Goal: Task Accomplishment & Management: Manage account settings

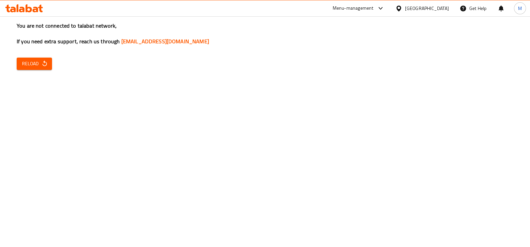
click at [26, 64] on span "Reload" at bounding box center [34, 64] width 25 height 8
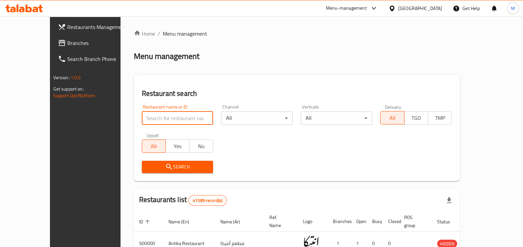
click at [152, 122] on input "search" at bounding box center [178, 118] width 72 height 13
paste input "685430"
type input "685430"
click button "Search" at bounding box center [178, 167] width 72 height 12
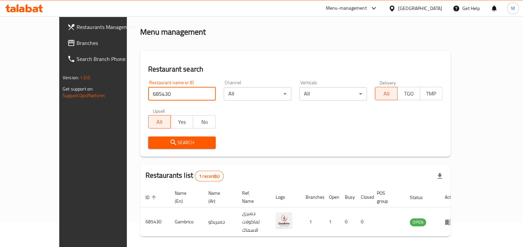
scroll to position [36, 0]
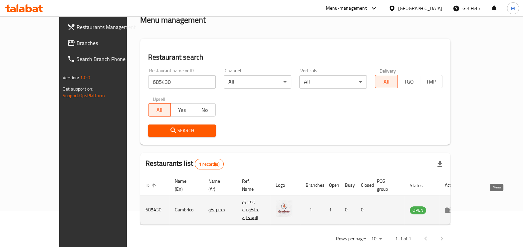
click at [453, 206] on icon "enhanced table" at bounding box center [449, 210] width 8 height 8
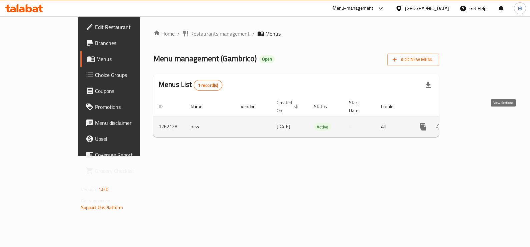
click at [479, 123] on link "enhanced table" at bounding box center [471, 127] width 16 height 16
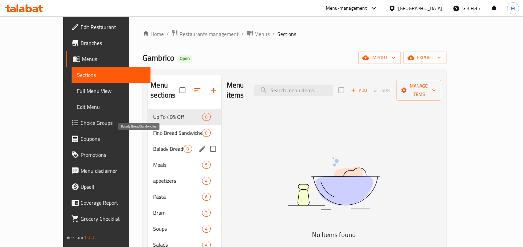
click at [161, 145] on span "Balady Bread Sandwiches" at bounding box center [168, 149] width 30 height 8
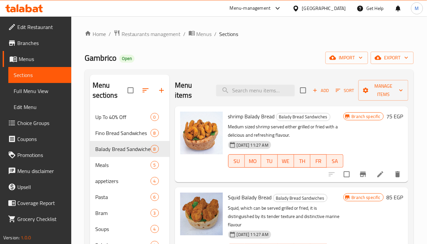
click at [305, 43] on div "Home / Restaurants management / Menus / Sections Gambrico Open import export Me…" at bounding box center [249, 177] width 329 height 294
click at [377, 175] on icon at bounding box center [380, 174] width 6 height 6
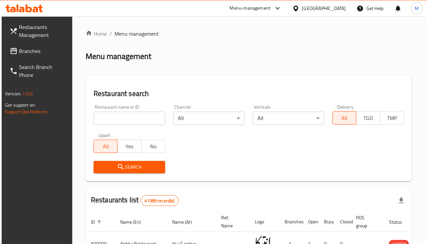
scroll to position [41, 0]
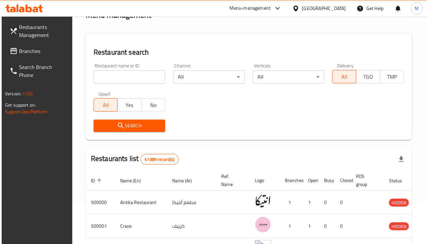
click at [130, 81] on input "search" at bounding box center [130, 76] width 72 height 13
paste input "685430"
type input "685430"
click button "Search" at bounding box center [130, 126] width 72 height 12
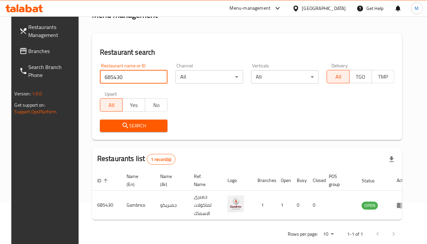
click button "Search" at bounding box center [134, 126] width 68 height 12
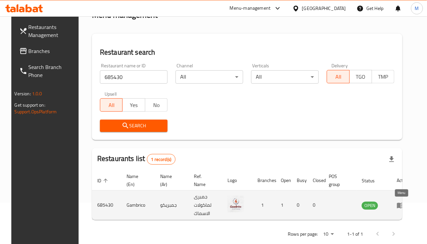
click at [397, 205] on icon "enhanced table" at bounding box center [401, 205] width 8 height 8
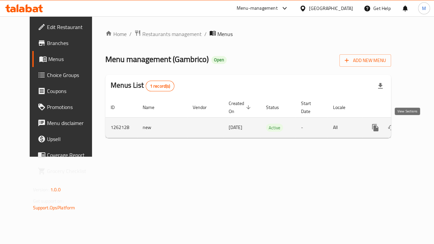
click at [415, 122] on link "enhanced table" at bounding box center [423, 128] width 16 height 16
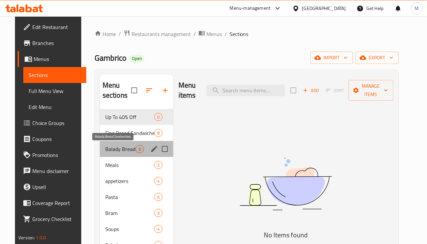
click at [124, 146] on span "Balady Bread Sandwiches" at bounding box center [120, 149] width 30 height 8
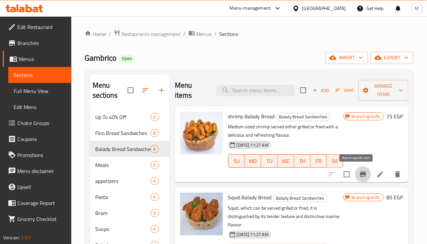
click at [359, 172] on icon "Branch-specific-item" at bounding box center [363, 174] width 8 height 8
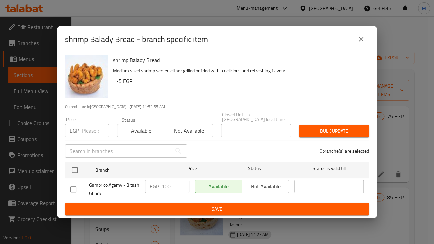
click at [85, 133] on input "number" at bounding box center [95, 130] width 27 height 13
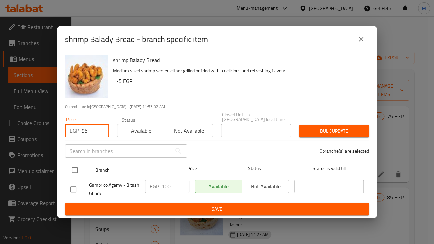
type input "95"
click at [73, 164] on input "checkbox" at bounding box center [75, 170] width 14 height 14
checkbox input "true"
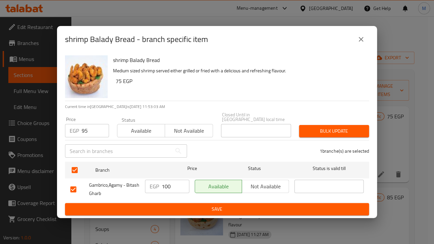
click at [330, 130] on span "Bulk update" at bounding box center [333, 131] width 59 height 8
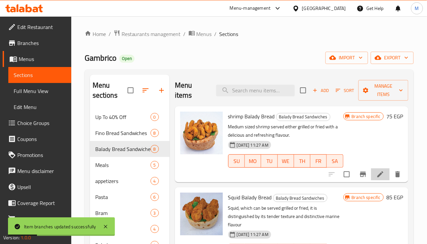
click at [371, 173] on li at bounding box center [380, 174] width 19 height 12
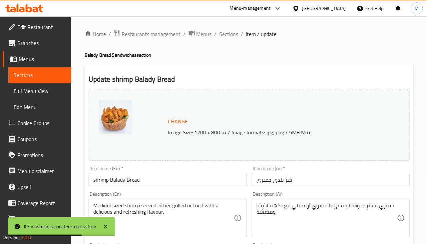
click at [225, 27] on div "Home / Restaurants management / Menus / Sections / item / update Balady Bread S…" at bounding box center [249, 248] width 356 height 464
click at [225, 30] on span "Sections" at bounding box center [229, 34] width 19 height 8
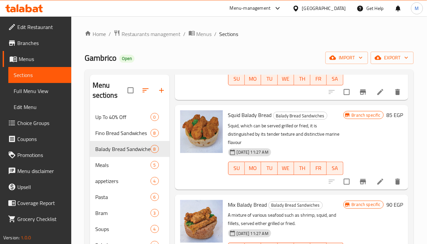
scroll to position [83, 0]
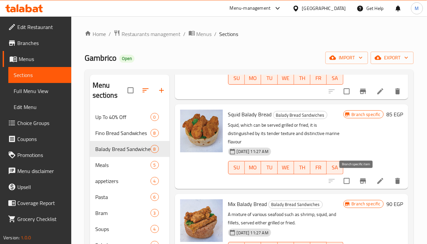
click at [360, 181] on icon "Branch-specific-item" at bounding box center [363, 181] width 8 height 8
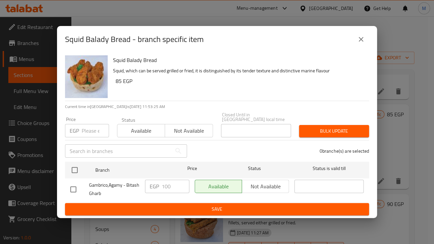
click at [82, 124] on input "number" at bounding box center [95, 130] width 27 height 13
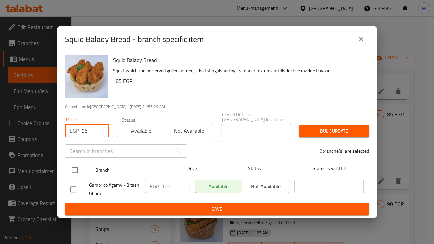
type input "95"
click at [74, 169] on input "checkbox" at bounding box center [75, 170] width 14 height 14
checkbox input "true"
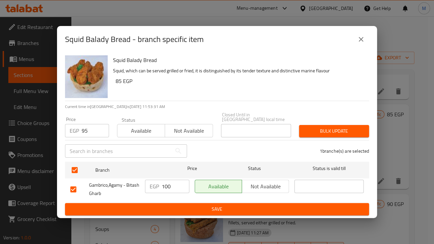
click at [359, 127] on span "Bulk update" at bounding box center [333, 131] width 59 height 8
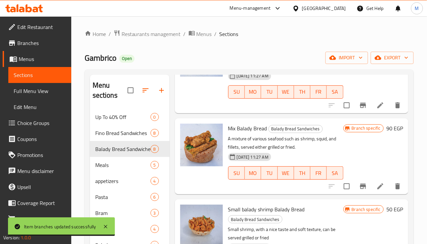
scroll to position [166, 0]
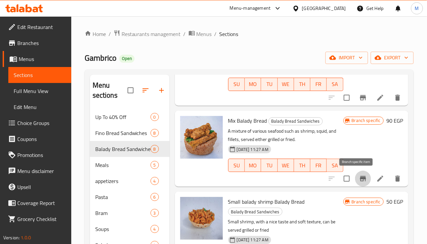
click at [360, 180] on icon "Branch-specific-item" at bounding box center [363, 178] width 6 height 5
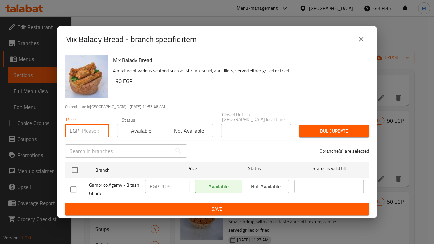
click at [89, 132] on input "number" at bounding box center [95, 130] width 27 height 13
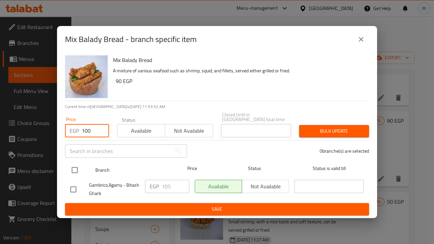
type input "100"
click at [77, 170] on input "checkbox" at bounding box center [75, 170] width 14 height 14
checkbox input "true"
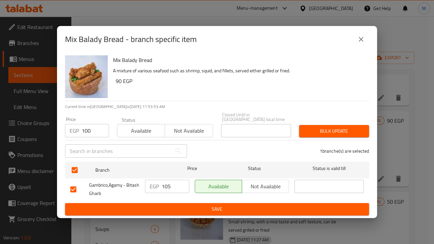
click at [318, 129] on span "Bulk update" at bounding box center [333, 131] width 59 height 8
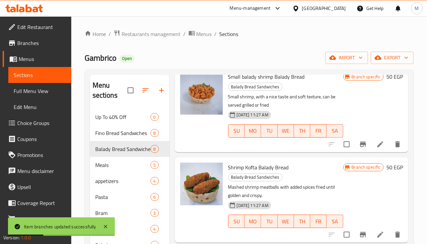
scroll to position [333, 0]
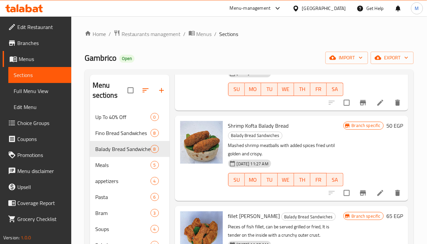
drag, startPoint x: 361, startPoint y: 193, endPoint x: 410, endPoint y: 170, distance: 53.3
click at [410, 170] on div "Menu sections Up To 40% Off 0 Fino Bread Sandwiches 8 Balady Bread Sandwiches 8…" at bounding box center [249, 196] width 329 height 254
click at [374, 197] on li at bounding box center [380, 193] width 19 height 12
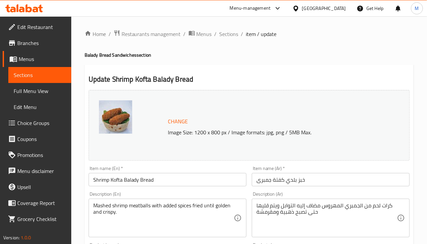
click at [220, 33] on span "Sections" at bounding box center [229, 34] width 19 height 8
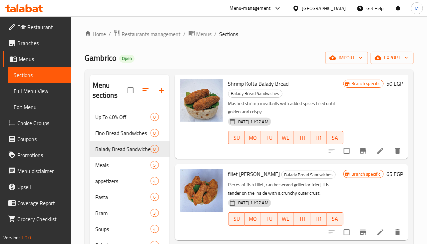
scroll to position [458, 0]
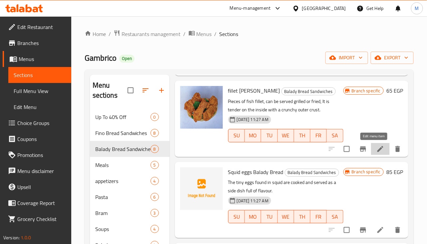
click at [376, 150] on icon at bounding box center [380, 149] width 8 height 8
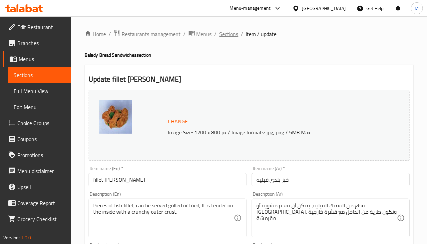
click at [226, 35] on span "Sections" at bounding box center [229, 34] width 19 height 8
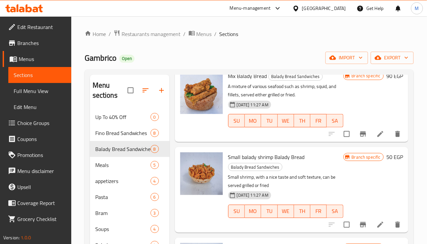
scroll to position [250, 0]
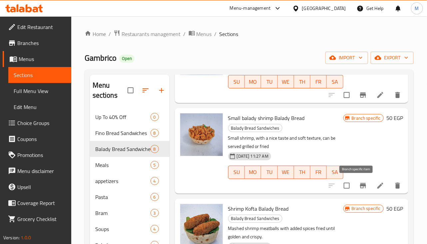
click at [361, 184] on button "Branch-specific-item" at bounding box center [363, 186] width 16 height 16
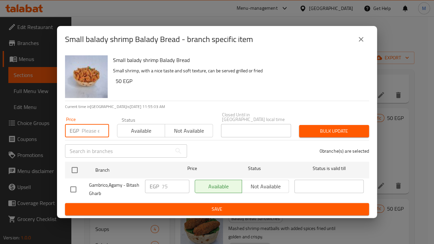
click at [87, 127] on input "number" at bounding box center [95, 130] width 27 height 13
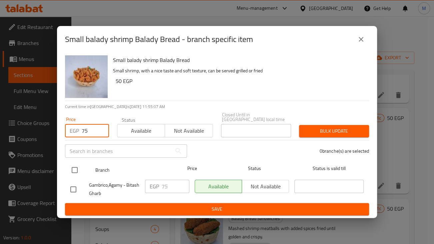
type input "75"
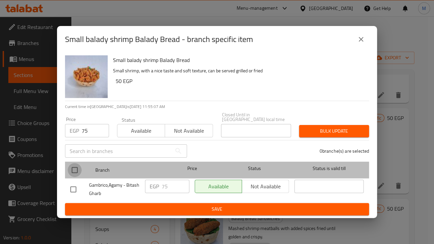
click at [75, 170] on input "checkbox" at bounding box center [75, 170] width 14 height 14
checkbox input "true"
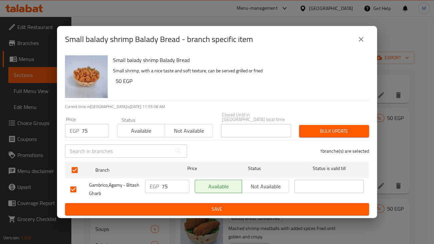
click at [314, 127] on span "Bulk update" at bounding box center [333, 131] width 59 height 8
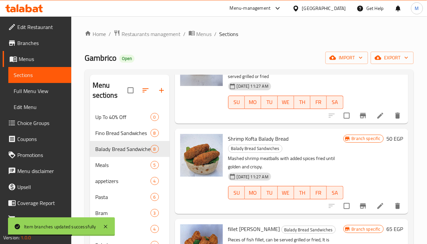
scroll to position [333, 0]
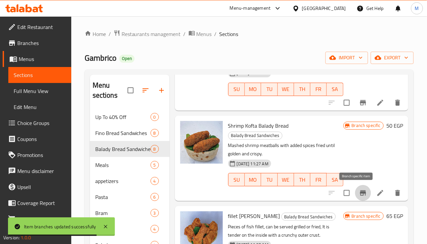
click at [359, 195] on icon "Branch-specific-item" at bounding box center [363, 193] width 8 height 8
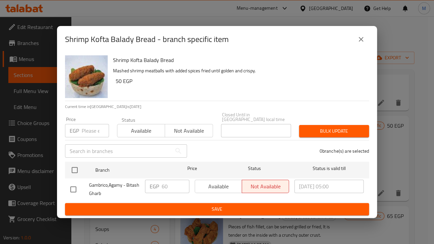
click at [83, 127] on input "number" at bounding box center [95, 130] width 27 height 13
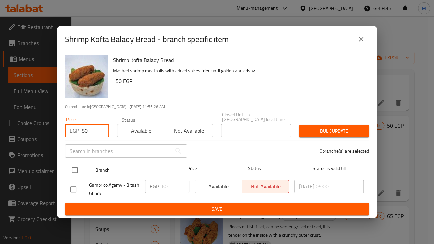
type input "80"
click at [75, 171] on input "checkbox" at bounding box center [75, 170] width 14 height 14
checkbox input "true"
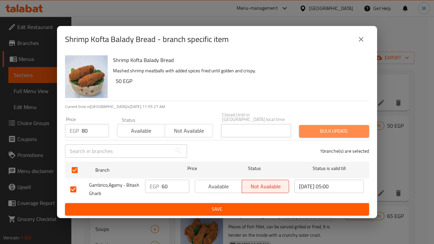
click at [335, 132] on span "Bulk update" at bounding box center [333, 131] width 59 height 8
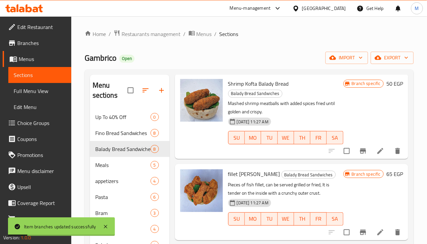
scroll to position [416, 0]
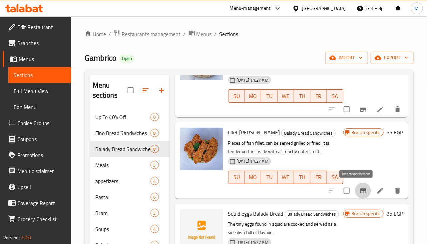
click at [360, 190] on icon "Branch-specific-item" at bounding box center [363, 190] width 6 height 5
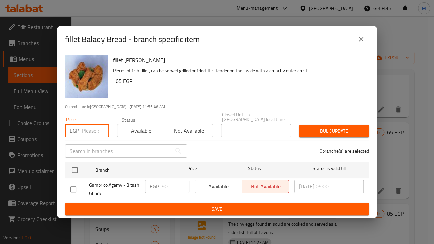
click at [83, 130] on input "number" at bounding box center [95, 130] width 27 height 13
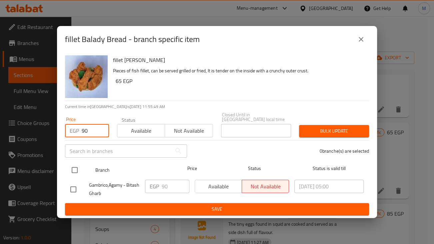
type input "90"
click at [80, 167] on input "checkbox" at bounding box center [75, 170] width 14 height 14
checkbox input "true"
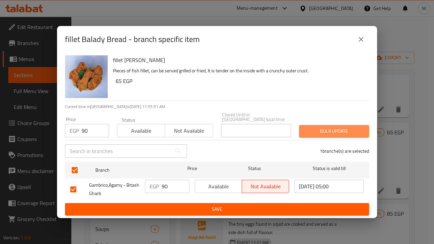
click at [336, 127] on span "Bulk update" at bounding box center [333, 131] width 59 height 8
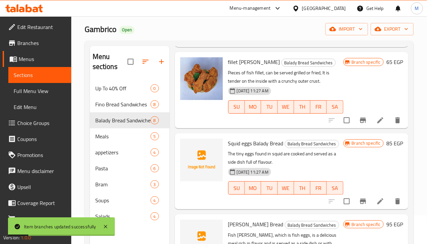
scroll to position [41, 0]
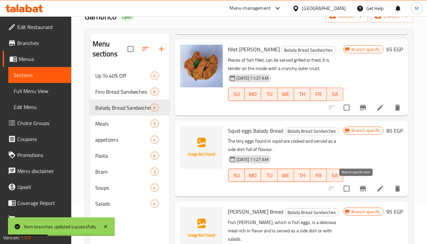
click at [360, 188] on icon "Branch-specific-item" at bounding box center [363, 188] width 6 height 5
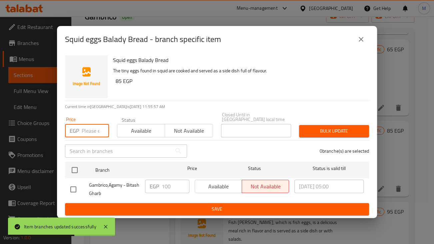
click at [98, 131] on input "number" at bounding box center [95, 130] width 27 height 13
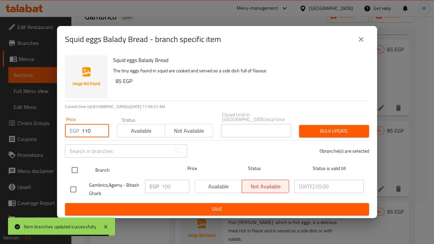
type input "110"
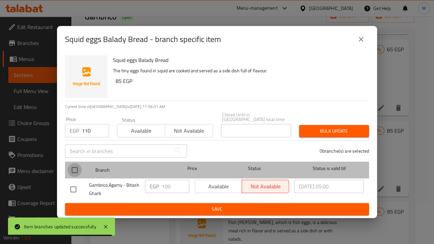
click at [72, 170] on input "checkbox" at bounding box center [75, 170] width 14 height 14
checkbox input "true"
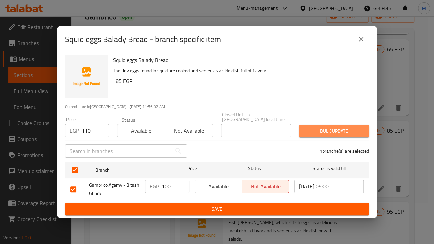
click at [318, 127] on span "Bulk update" at bounding box center [333, 131] width 59 height 8
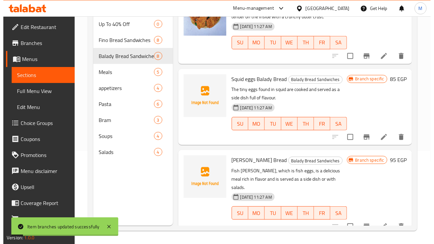
scroll to position [93, 0]
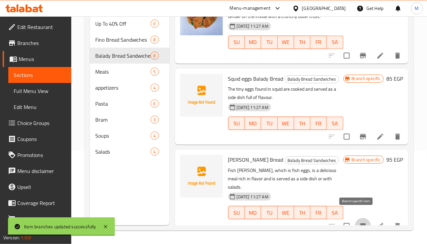
click at [361, 222] on icon "Branch-specific-item" at bounding box center [363, 226] width 8 height 8
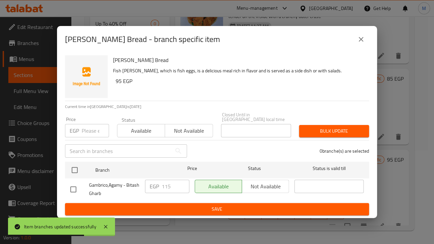
click at [78, 130] on p "EGP" at bounding box center [74, 131] width 9 height 8
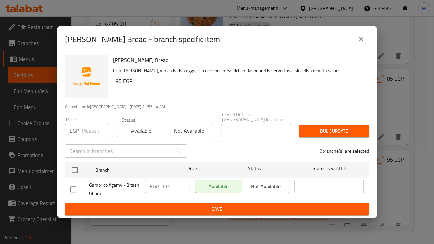
click at [90, 132] on input "number" at bounding box center [95, 130] width 27 height 13
type input "2"
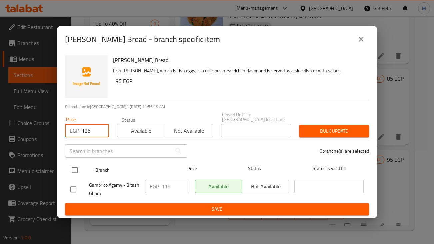
type input "125"
click at [75, 170] on input "checkbox" at bounding box center [75, 170] width 14 height 14
checkbox input "true"
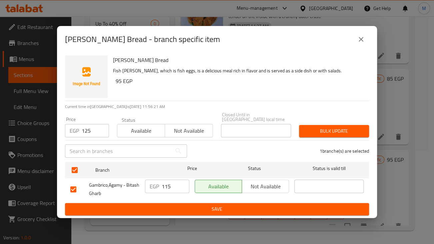
click at [349, 134] on button "Bulk update" at bounding box center [334, 131] width 70 height 12
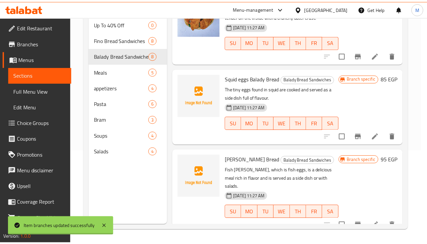
scroll to position [458, 0]
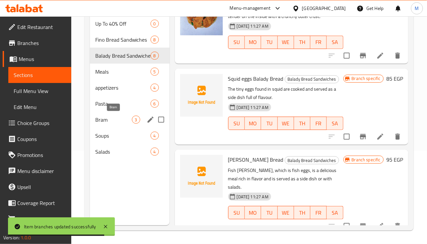
click at [120, 117] on span "Bram" at bounding box center [113, 120] width 37 height 8
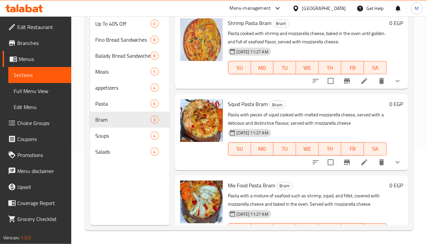
click at [280, 88] on div "Shrimp Pasta [PERSON_NAME] Pasta cooked with shrimp and mozzarella cheese, bake…" at bounding box center [291, 51] width 233 height 76
click at [152, 178] on div "Menu sections Up To 40% Off 0 Fino Bread Sandwiches 8 Balady Bread Sandwiches 8…" at bounding box center [130, 103] width 80 height 244
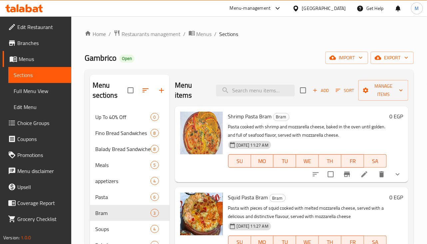
click at [254, 55] on div "Gambrico Open import export" at bounding box center [249, 58] width 329 height 12
click at [355, 176] on li at bounding box center [364, 174] width 19 height 12
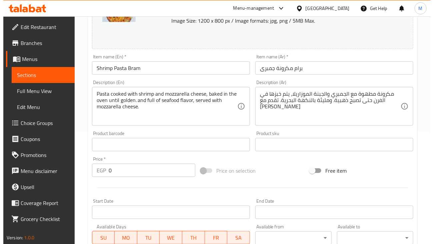
scroll to position [269, 0]
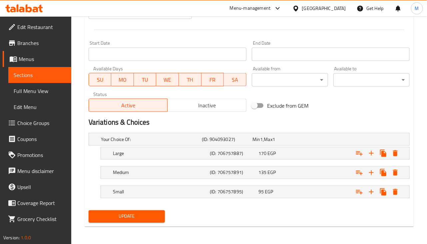
click at [234, 125] on h2 "Variations & Choices" at bounding box center [249, 122] width 321 height 10
click at [395, 193] on icon "Expand" at bounding box center [395, 192] width 5 height 6
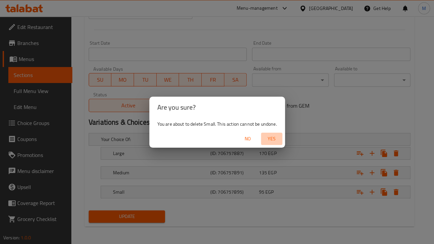
click at [274, 140] on span "Yes" at bounding box center [271, 139] width 16 height 8
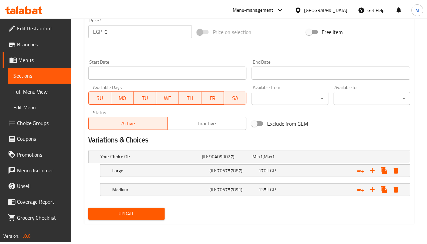
scroll to position [250, 0]
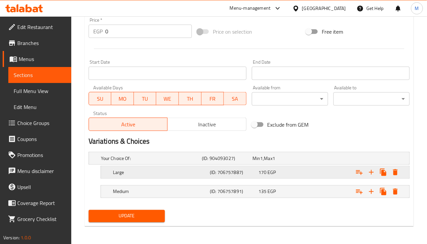
click at [300, 172] on div "170 EGP" at bounding box center [281, 172] width 46 height 7
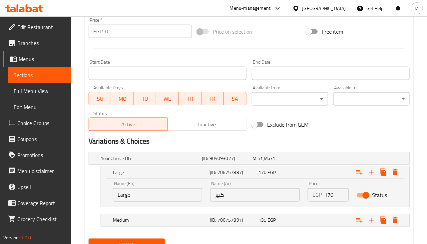
click at [303, 147] on div "Variations & Choices" at bounding box center [249, 141] width 326 height 15
click at [329, 192] on input "170" at bounding box center [336, 194] width 24 height 13
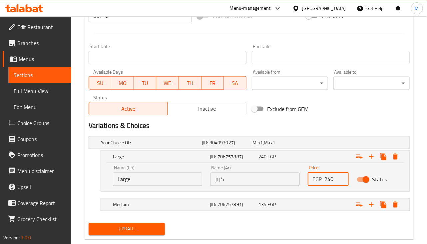
scroll to position [279, 0]
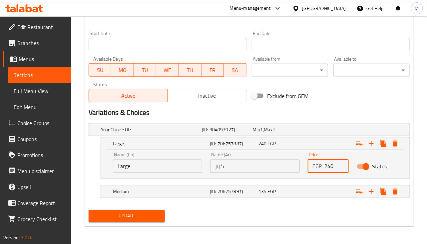
type input "240"
click at [153, 186] on div "Medium (ID: 706757891) 135 EGP" at bounding box center [257, 191] width 291 height 15
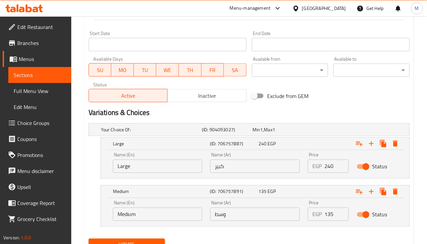
click at [330, 213] on input "135" at bounding box center [336, 214] width 24 height 13
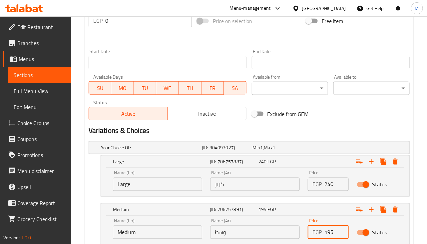
scroll to position [308, 0]
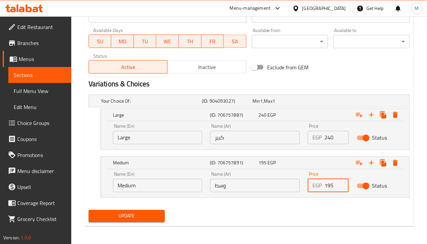
type input "195"
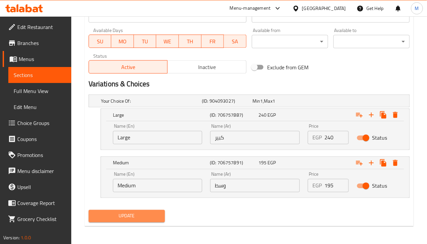
click at [137, 214] on span "Update" at bounding box center [127, 216] width 66 height 8
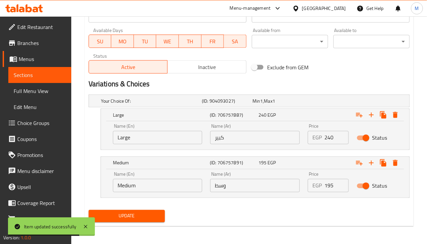
click at [291, 85] on h2 "Variations & Choices" at bounding box center [249, 84] width 321 height 10
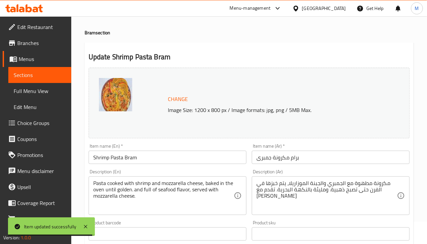
scroll to position [0, 0]
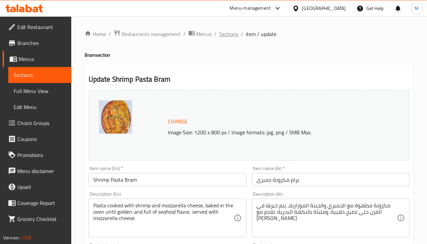
click at [236, 34] on span "Sections" at bounding box center [229, 34] width 19 height 8
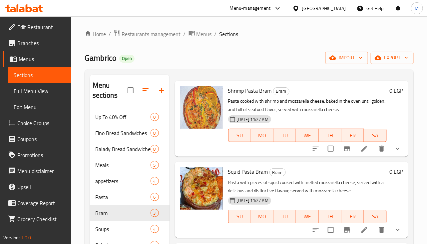
scroll to position [41, 0]
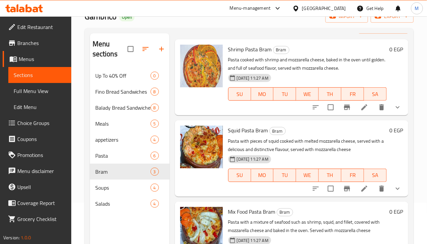
click at [364, 191] on li at bounding box center [364, 189] width 19 height 12
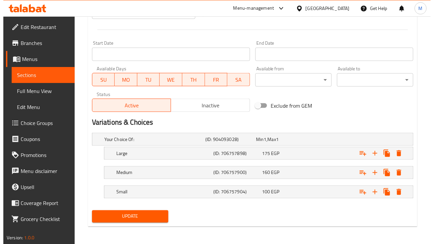
scroll to position [269, 0]
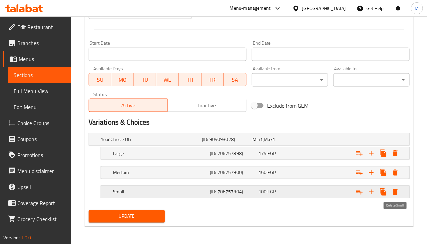
click at [396, 189] on icon "Expand" at bounding box center [395, 192] width 8 height 8
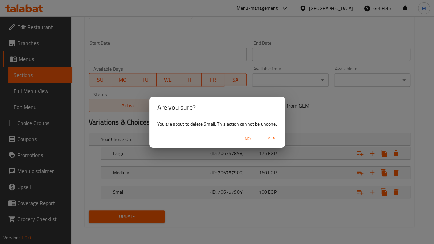
click at [266, 138] on span "Yes" at bounding box center [271, 139] width 16 height 8
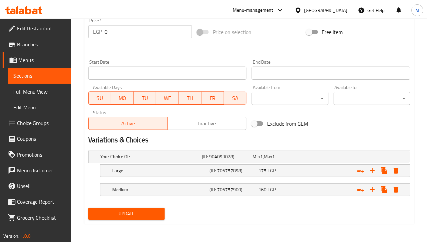
scroll to position [250, 0]
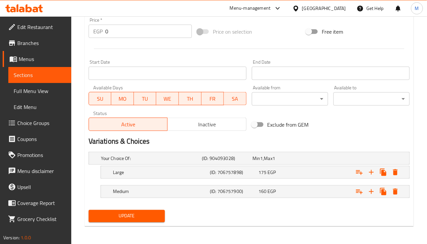
click at [262, 145] on h2 "Variations & Choices" at bounding box center [249, 141] width 321 height 10
click at [265, 168] on span "175" at bounding box center [262, 172] width 8 height 9
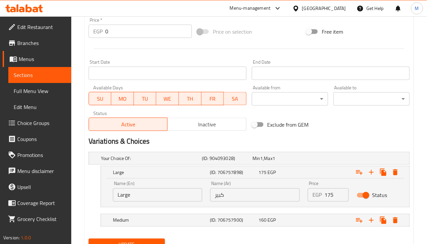
click at [330, 194] on input "175" at bounding box center [336, 194] width 24 height 13
click at [311, 194] on div "EGP 175 Price" at bounding box center [328, 194] width 41 height 13
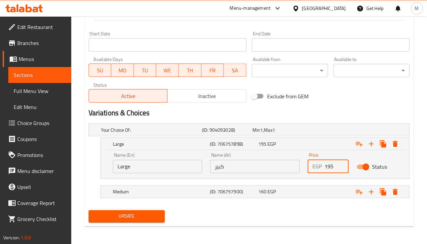
scroll to position [279, 0]
click at [331, 167] on input "195" at bounding box center [336, 166] width 24 height 13
type input "240"
click at [320, 188] on div "Expand" at bounding box center [354, 191] width 97 height 15
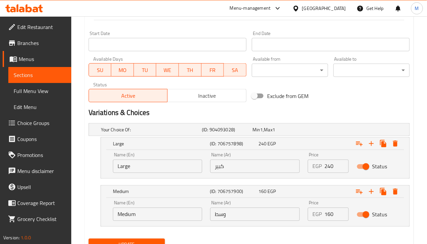
click at [331, 215] on input "160" at bounding box center [336, 214] width 24 height 13
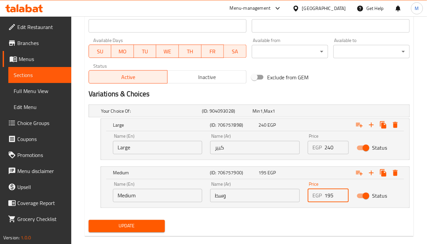
scroll to position [308, 0]
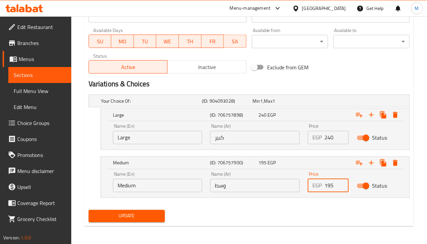
type input "195"
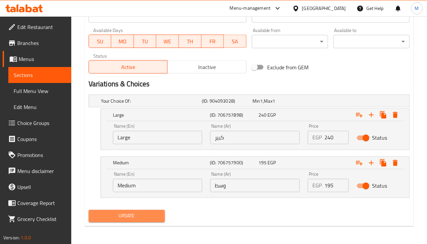
click at [145, 216] on span "Update" at bounding box center [127, 216] width 66 height 8
click at [255, 84] on h2 "Variations & Choices" at bounding box center [249, 84] width 321 height 10
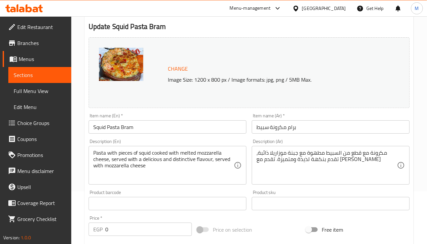
scroll to position [0, 0]
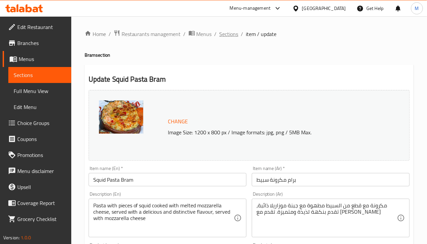
click at [229, 34] on span "Sections" at bounding box center [229, 34] width 19 height 8
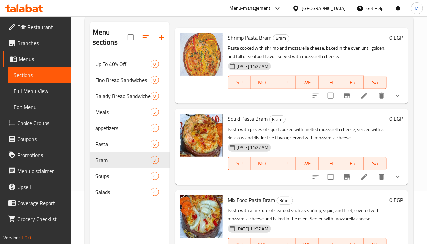
scroll to position [83, 0]
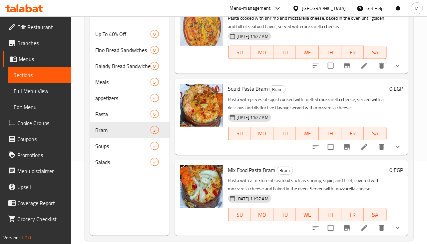
click at [208, 225] on div at bounding box center [202, 198] width 48 height 71
click at [360, 226] on icon at bounding box center [364, 228] width 8 height 8
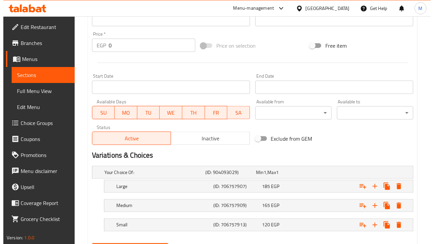
scroll to position [269, 0]
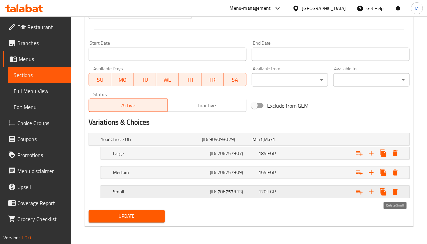
click at [397, 191] on icon "Expand" at bounding box center [395, 192] width 5 height 6
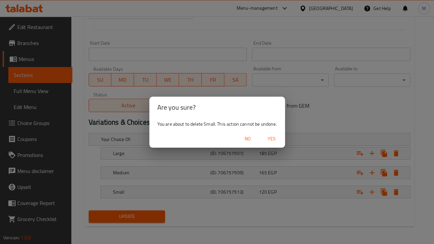
click at [268, 139] on span "Yes" at bounding box center [271, 139] width 16 height 8
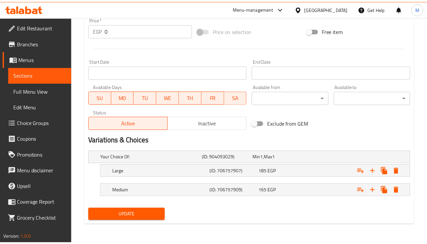
scroll to position [250, 0]
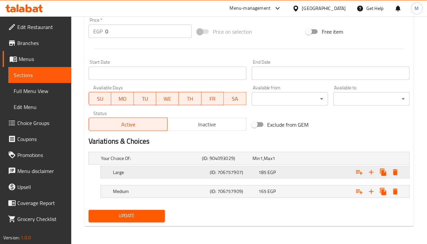
click at [333, 175] on div "Expand" at bounding box center [354, 172] width 97 height 15
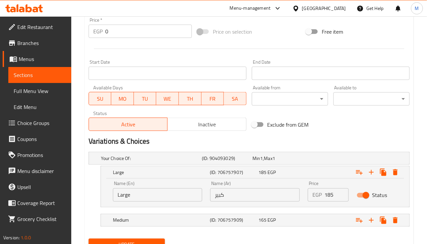
click at [325, 191] on input "185" at bounding box center [336, 194] width 24 height 13
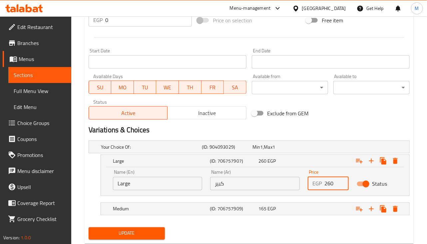
scroll to position [279, 0]
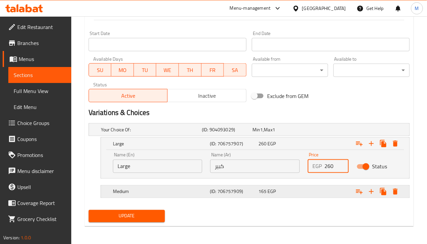
type input "260"
click at [305, 186] on div "Medium (ID: 706757909) 165 EGP" at bounding box center [257, 191] width 291 height 15
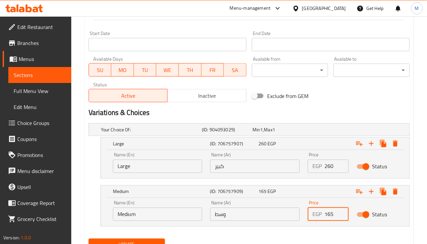
click at [331, 218] on input "165" at bounding box center [336, 214] width 24 height 13
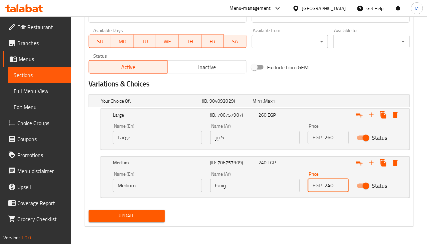
type input "240"
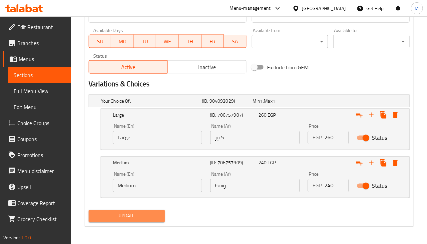
click at [128, 210] on button "Update" at bounding box center [127, 216] width 76 height 12
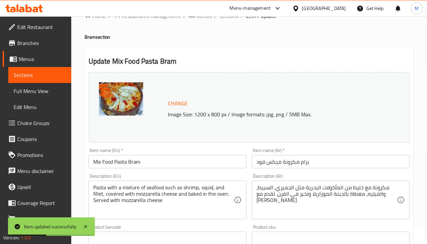
scroll to position [16, 0]
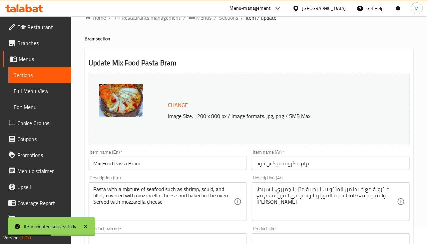
click at [251, 95] on div "Change Image Size: 1200 x 800 px / Image formats: jpg, png / 5MB Max." at bounding box center [249, 109] width 321 height 71
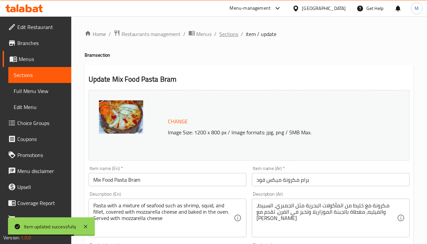
click at [228, 35] on span "Sections" at bounding box center [229, 34] width 19 height 8
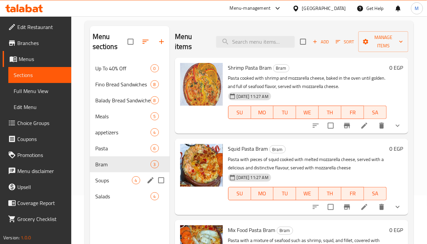
scroll to position [83, 0]
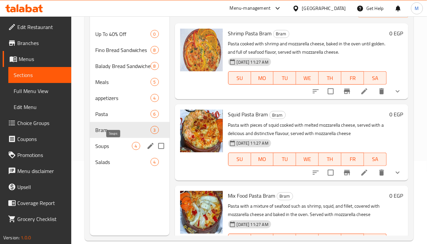
click at [121, 145] on span "Soups" at bounding box center [113, 146] width 37 height 8
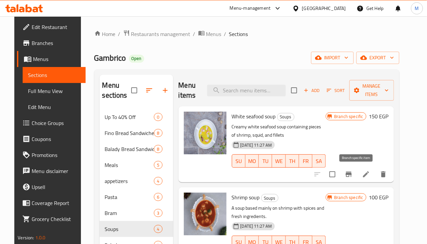
click at [352, 175] on icon "Branch-specific-item" at bounding box center [349, 174] width 6 height 5
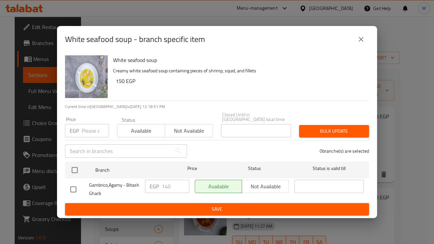
click at [93, 131] on input "number" at bounding box center [95, 130] width 27 height 13
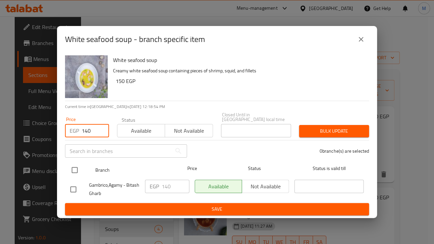
type input "140"
click at [77, 166] on input "checkbox" at bounding box center [75, 170] width 14 height 14
checkbox input "true"
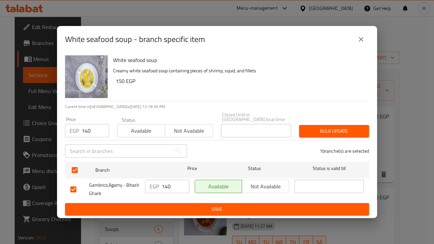
click at [342, 131] on span "Bulk update" at bounding box center [333, 131] width 59 height 8
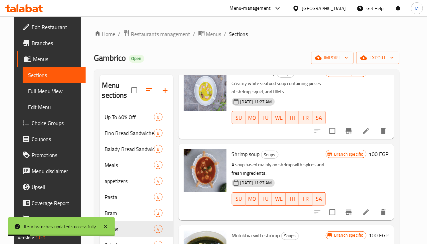
scroll to position [83, 0]
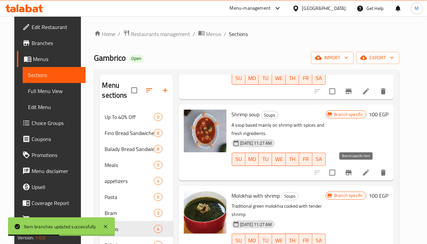
click at [353, 175] on icon "Branch-specific-item" at bounding box center [349, 173] width 8 height 8
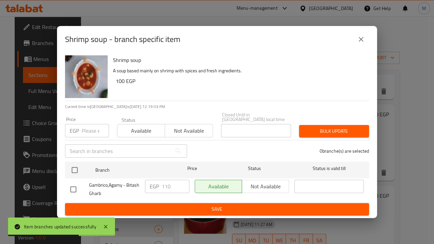
click at [84, 134] on input "number" at bounding box center [95, 130] width 27 height 13
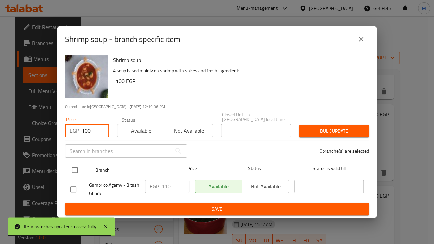
type input "100"
click at [69, 166] on input "checkbox" at bounding box center [75, 170] width 14 height 14
checkbox input "true"
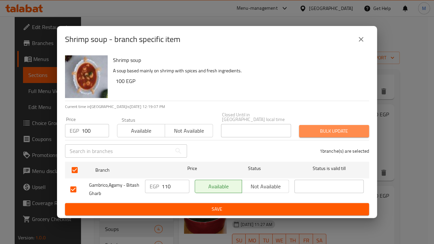
click at [361, 125] on button "Bulk update" at bounding box center [334, 131] width 70 height 12
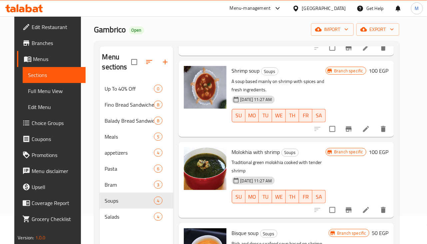
scroll to position [41, 0]
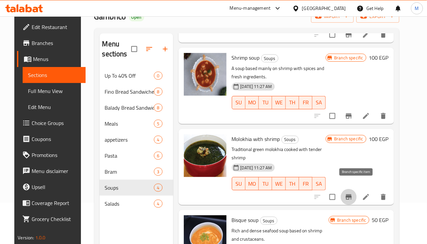
click at [353, 193] on icon "Branch-specific-item" at bounding box center [349, 197] width 8 height 8
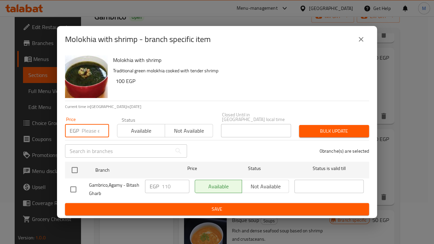
click at [84, 131] on input "number" at bounding box center [95, 130] width 27 height 13
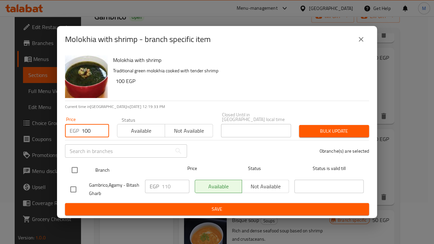
type input "100"
click at [75, 167] on input "checkbox" at bounding box center [75, 170] width 14 height 14
checkbox input "true"
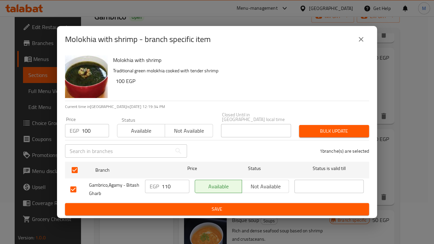
click at [326, 127] on span "Bulk update" at bounding box center [333, 131] width 59 height 8
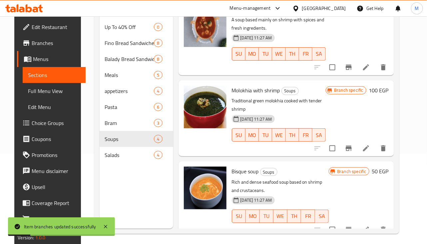
scroll to position [93, 0]
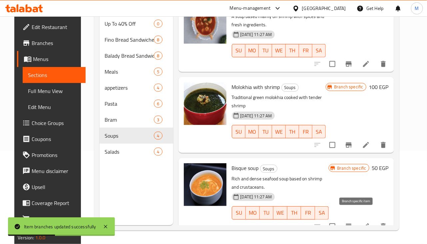
click at [353, 222] on icon "Branch-specific-item" at bounding box center [349, 226] width 8 height 8
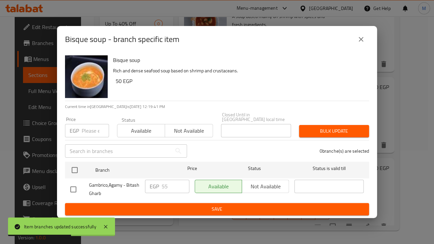
click at [92, 127] on input "number" at bounding box center [95, 130] width 27 height 13
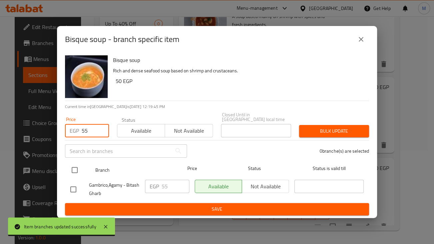
type input "55"
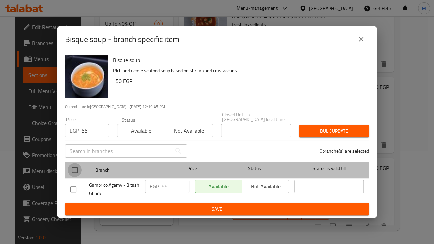
click at [76, 169] on input "checkbox" at bounding box center [75, 170] width 14 height 14
checkbox input "true"
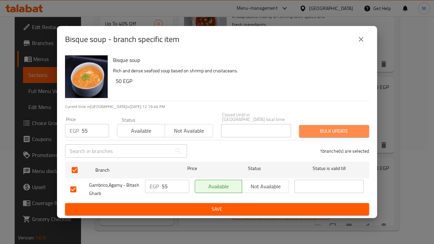
click at [342, 134] on button "Bulk update" at bounding box center [334, 131] width 70 height 12
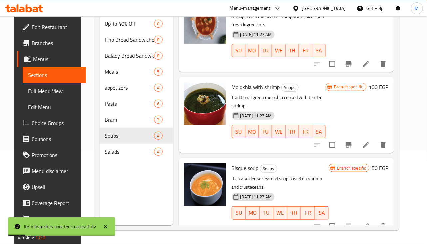
click at [185, 217] on div at bounding box center [205, 196] width 48 height 71
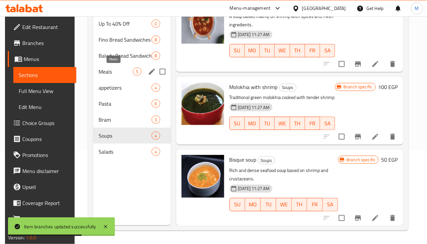
click at [130, 72] on span "Meals" at bounding box center [116, 72] width 35 height 8
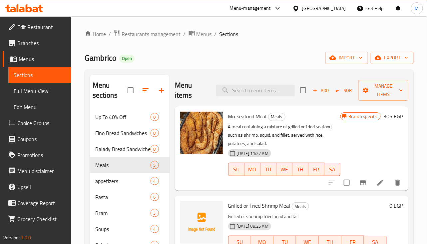
click at [293, 147] on div "[DATE] 11:27 AM SU MO TU WE TH FR SA" at bounding box center [284, 165] width 118 height 36
click at [302, 154] on div "[DATE] 11:27 AM SU MO TU WE TH FR SA" at bounding box center [284, 165] width 118 height 36
click at [359, 185] on icon "Branch-specific-item" at bounding box center [363, 183] width 8 height 8
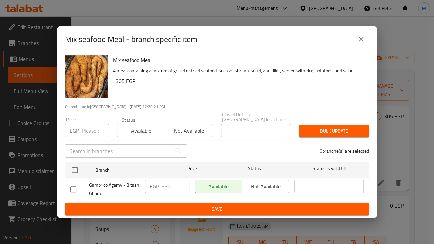
click at [82, 128] on input "number" at bounding box center [95, 130] width 27 height 13
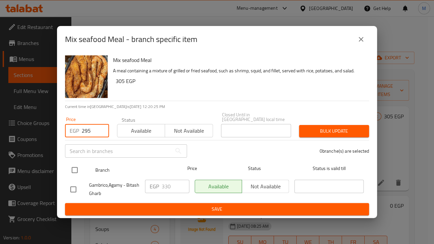
type input "295"
click at [74, 165] on input "checkbox" at bounding box center [75, 170] width 14 height 14
checkbox input "true"
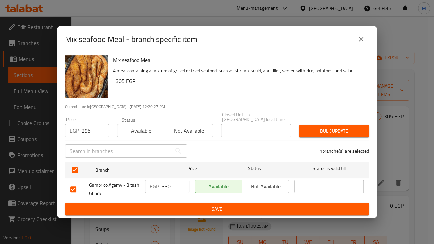
click at [341, 130] on span "Bulk update" at bounding box center [333, 131] width 59 height 8
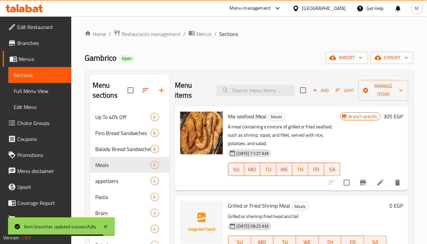
click at [290, 196] on div "Grilled or Fried Shrimp Meal Meals Grilled or sherimp fried head and tail [DATE…" at bounding box center [291, 230] width 233 height 68
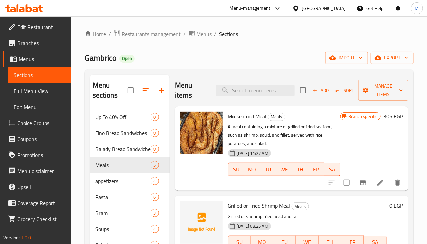
click at [286, 199] on div "Grilled or Fried Shrimp Meal Meals Grilled or sherimp fried head and tail [DATE…" at bounding box center [307, 229] width 164 height 62
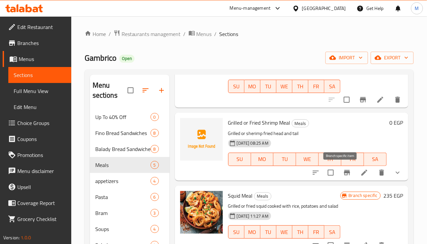
click at [346, 175] on button "Branch-specific-item" at bounding box center [347, 173] width 16 height 16
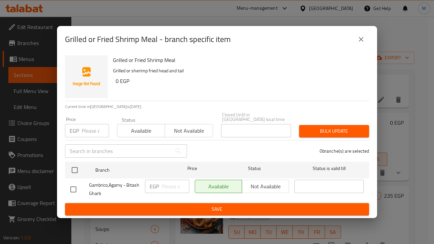
click at [86, 128] on input "number" at bounding box center [95, 130] width 27 height 13
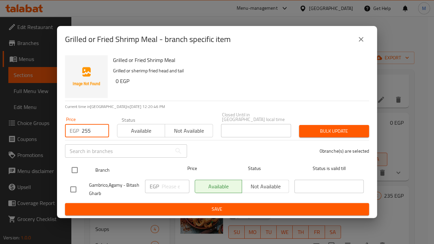
type input "255"
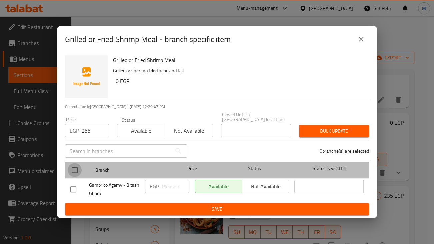
click at [73, 164] on input "checkbox" at bounding box center [75, 170] width 14 height 14
checkbox input "true"
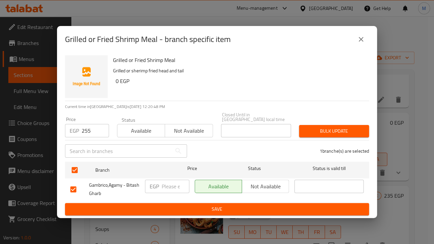
click at [328, 121] on div "Bulk update" at bounding box center [334, 131] width 78 height 20
click at [330, 127] on span "Bulk update" at bounding box center [333, 131] width 59 height 8
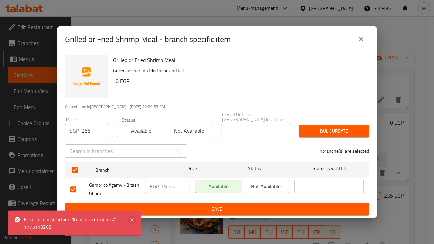
click at [133, 221] on icon at bounding box center [131, 219] width 3 height 3
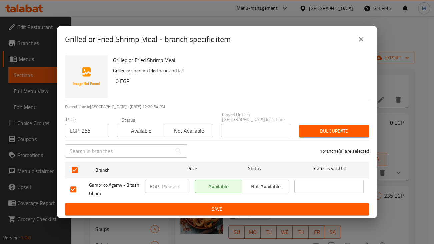
click at [361, 43] on icon "close" at bounding box center [361, 39] width 8 height 8
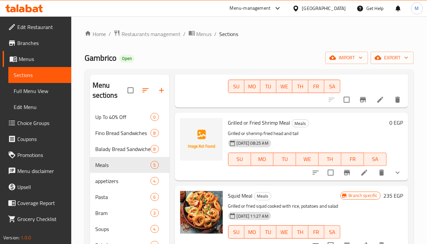
click at [317, 139] on div "[DATE] 08:25 AM SU MO TU WE TH FR SA" at bounding box center [307, 155] width 164 height 36
click at [395, 177] on button "show more" at bounding box center [398, 173] width 16 height 16
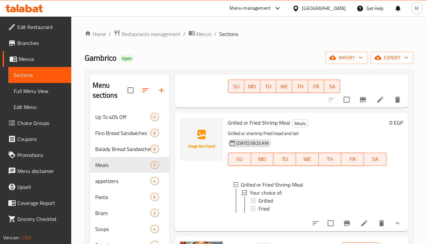
click at [187, 207] on div at bounding box center [202, 171] width 48 height 113
click at [335, 197] on div "Grilled" at bounding box center [319, 201] width 123 height 8
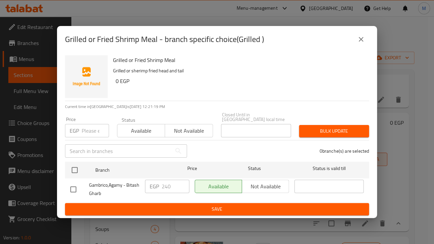
click at [225, 151] on div "0 branche(s) are selected" at bounding box center [282, 151] width 182 height 24
click at [82, 131] on input "number" at bounding box center [95, 130] width 27 height 13
type input "225"
click at [183, 96] on div "Grilled or Fried Shrimp Meal Grilled or sherimp fried head and tail 0 EGP" at bounding box center [238, 77] width 256 height 48
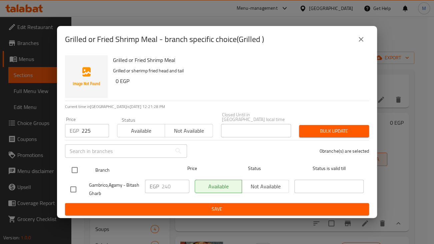
click at [77, 166] on input "checkbox" at bounding box center [75, 170] width 14 height 14
checkbox input "true"
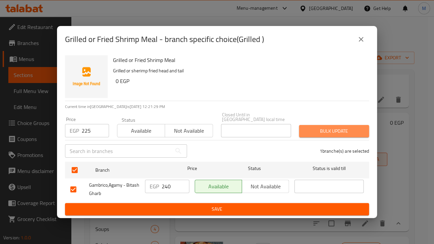
click at [349, 127] on span "Bulk update" at bounding box center [333, 131] width 59 height 8
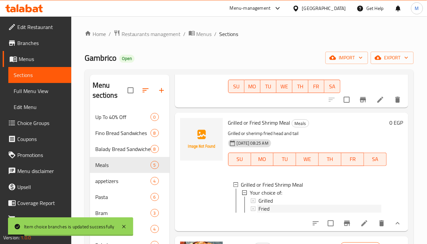
click at [299, 212] on div "Fried" at bounding box center [319, 209] width 123 height 8
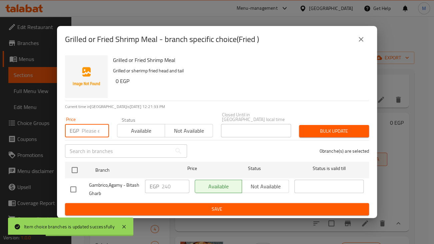
click at [88, 126] on input "number" at bounding box center [95, 130] width 27 height 13
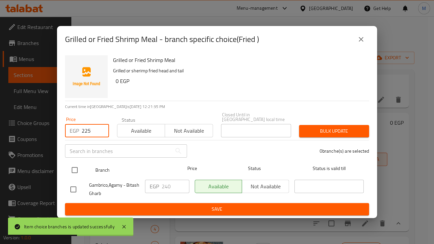
type input "225"
click at [75, 167] on input "checkbox" at bounding box center [75, 170] width 14 height 14
checkbox input "true"
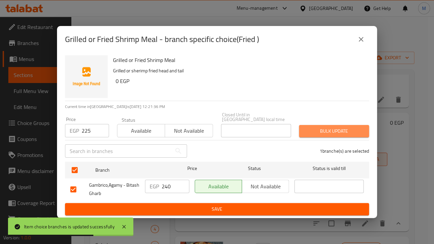
click at [333, 129] on span "Bulk update" at bounding box center [333, 131] width 59 height 8
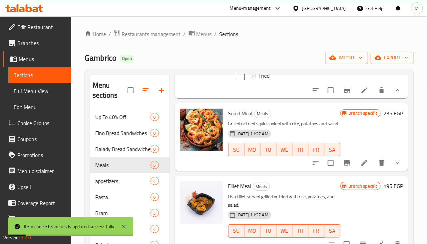
scroll to position [245, 0]
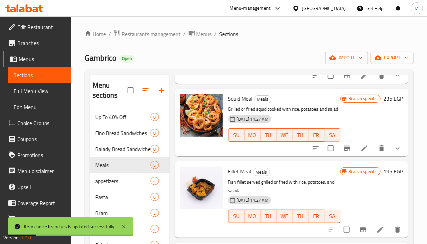
click at [279, 106] on p "Grilled or fried squid cooked with rice, potatoes and salad" at bounding box center [284, 109] width 112 height 8
click at [394, 149] on icon "show more" at bounding box center [398, 148] width 8 height 8
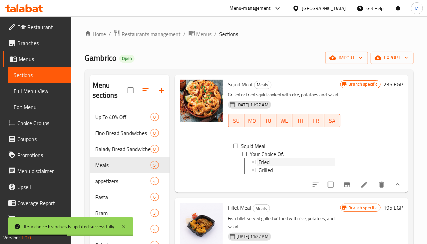
click at [275, 166] on div "Fried" at bounding box center [296, 162] width 77 height 8
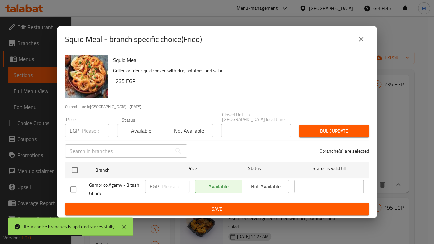
click at [70, 129] on p "EGP" at bounding box center [74, 131] width 9 height 8
click at [86, 132] on input "number" at bounding box center [95, 130] width 27 height 13
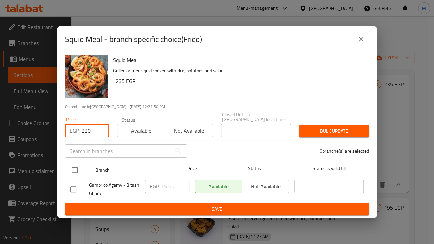
type input "220"
click at [78, 168] on input "checkbox" at bounding box center [75, 170] width 14 height 14
checkbox input "true"
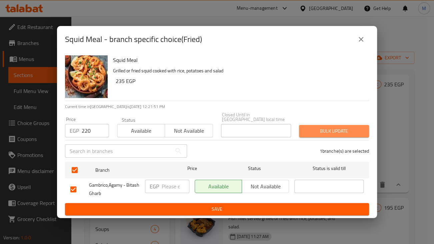
click at [310, 128] on span "Bulk update" at bounding box center [333, 131] width 59 height 8
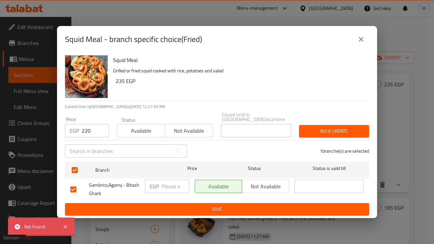
click at [286, 90] on div "Squid Meal Grilled or fried squid cooked with rice, potatoes and salad 235 EGP" at bounding box center [238, 77] width 256 height 48
click at [361, 46] on button "close" at bounding box center [361, 39] width 16 height 16
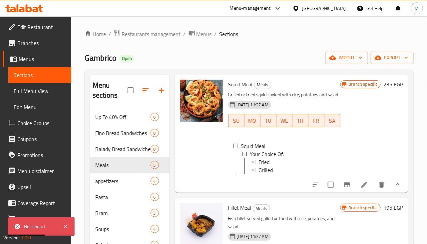
click at [275, 166] on div "Fried" at bounding box center [296, 162] width 77 height 8
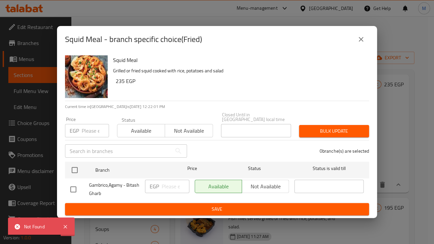
click at [92, 131] on input "number" at bounding box center [95, 130] width 27 height 13
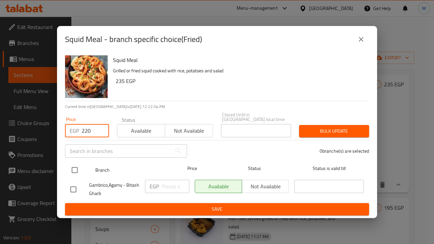
type input "220"
click at [78, 167] on input "checkbox" at bounding box center [75, 170] width 14 height 14
checkbox input "true"
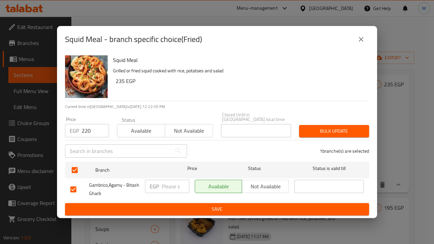
click at [313, 127] on span "Bulk update" at bounding box center [333, 131] width 59 height 8
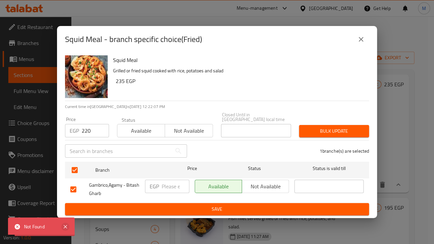
click at [65, 223] on icon at bounding box center [65, 227] width 8 height 8
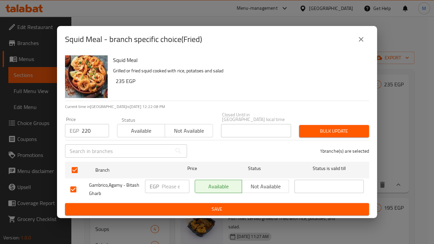
click at [362, 46] on button "close" at bounding box center [361, 39] width 16 height 16
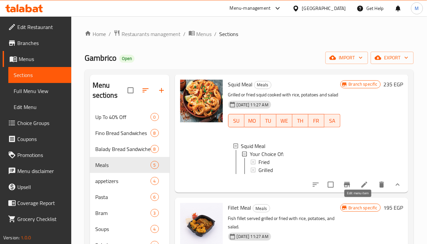
click at [360, 189] on icon at bounding box center [364, 185] width 8 height 8
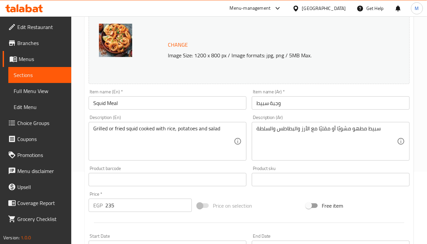
scroll to position [166, 0]
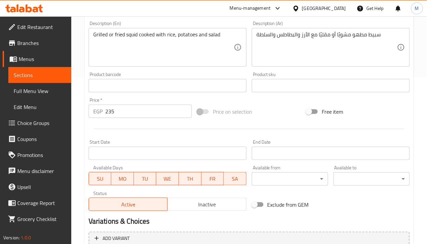
click at [144, 116] on input "235" at bounding box center [148, 111] width 87 height 13
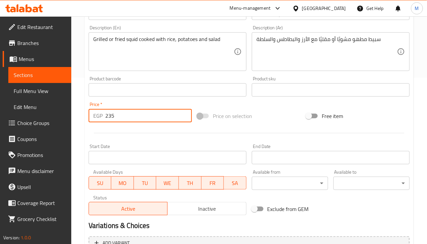
click at [144, 116] on input "235" at bounding box center [148, 115] width 87 height 13
type input "0"
click at [242, 134] on div at bounding box center [249, 133] width 326 height 16
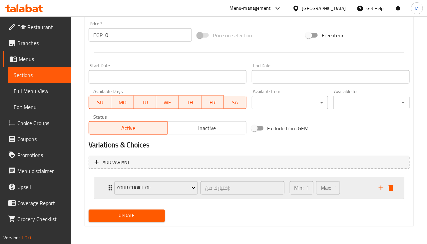
click at [358, 184] on div "Min: 1 ​ Max: 1 ​" at bounding box center [330, 187] width 89 height 21
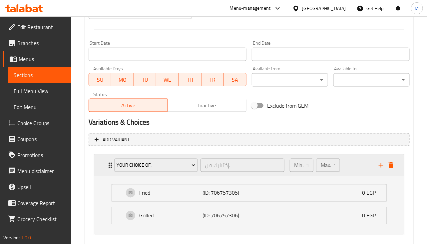
scroll to position [288, 0]
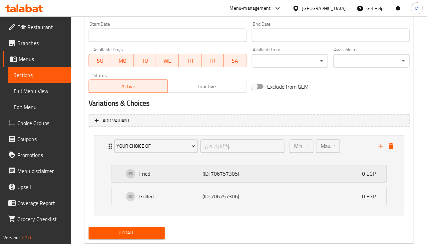
click at [338, 177] on div "Fried (ID: 706757305) 0 EGP" at bounding box center [251, 174] width 254 height 17
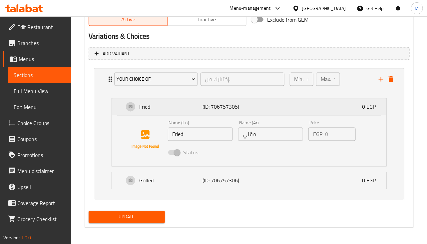
scroll to position [356, 0]
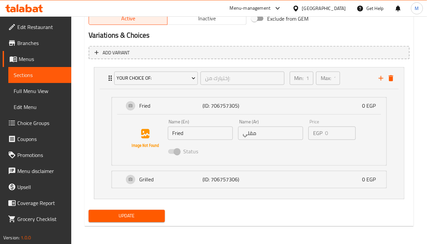
click at [134, 215] on span "Update" at bounding box center [127, 216] width 66 height 8
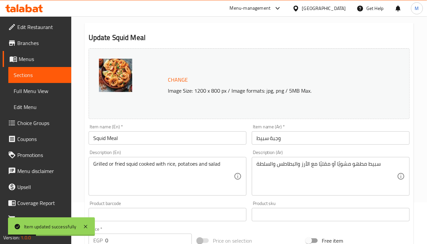
scroll to position [0, 0]
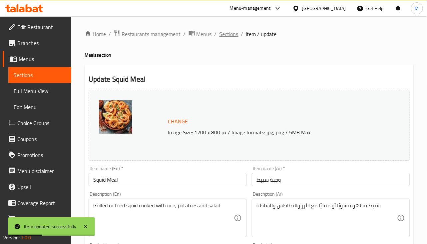
click at [230, 32] on span "Sections" at bounding box center [229, 34] width 19 height 8
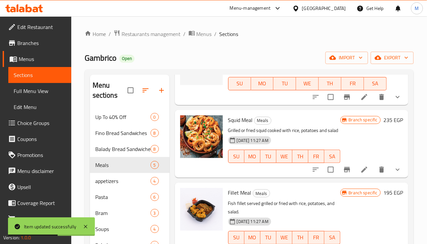
scroll to position [166, 0]
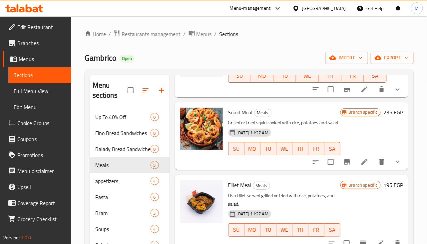
click at [295, 120] on p "Grilled or fried squid cooked with rice, potatoes and salad" at bounding box center [284, 123] width 112 height 8
click at [396, 170] on button "show more" at bounding box center [398, 162] width 16 height 16
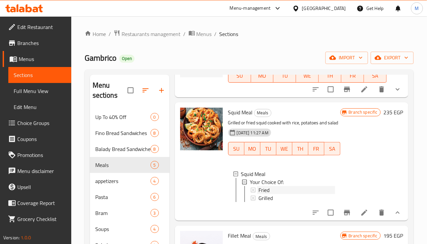
click at [291, 194] on div "Fried" at bounding box center [296, 190] width 77 height 8
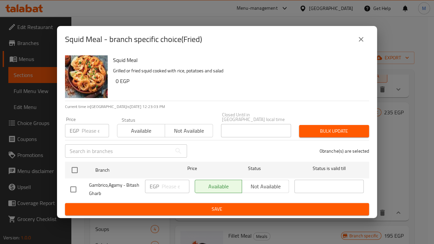
click at [243, 149] on div "0 branche(s) are selected" at bounding box center [282, 151] width 182 height 24
click at [80, 130] on div "EGP Price" at bounding box center [87, 130] width 44 height 13
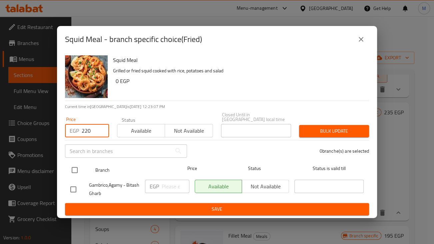
type input "220"
click at [73, 167] on input "checkbox" at bounding box center [75, 170] width 14 height 14
checkbox input "true"
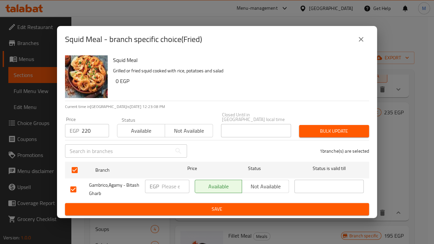
click at [338, 127] on span "Bulk update" at bounding box center [333, 131] width 59 height 8
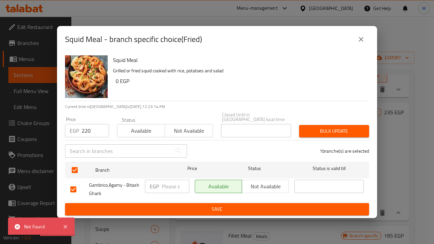
click at [359, 43] on icon "close" at bounding box center [361, 39] width 8 height 8
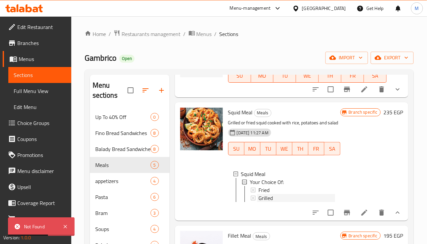
click at [286, 202] on div "Grilled" at bounding box center [296, 198] width 77 height 8
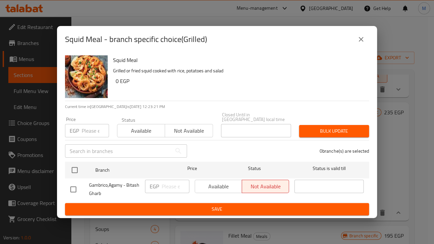
click at [356, 45] on button "close" at bounding box center [361, 39] width 16 height 16
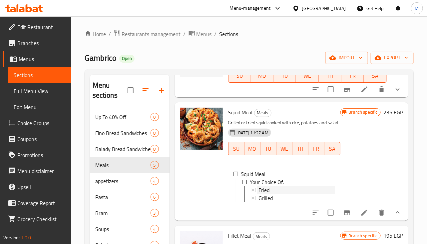
click at [302, 194] on div "Fried" at bounding box center [296, 190] width 77 height 8
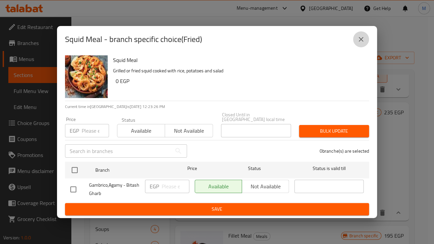
click at [361, 43] on icon "close" at bounding box center [361, 39] width 8 height 8
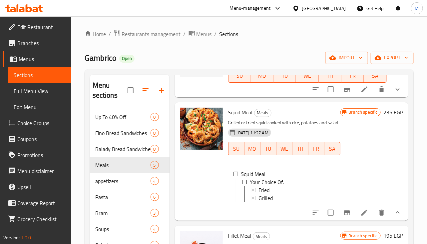
click at [212, 184] on div at bounding box center [202, 161] width 48 height 113
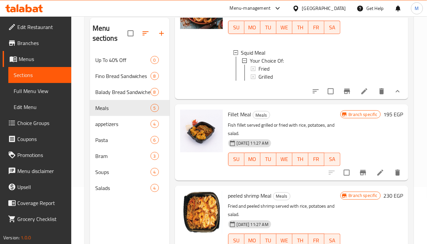
scroll to position [83, 0]
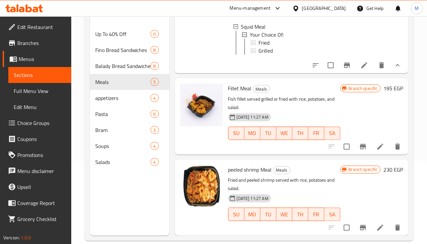
click at [205, 146] on div at bounding box center [202, 116] width 48 height 71
click at [359, 149] on icon "Branch-specific-item" at bounding box center [363, 147] width 8 height 8
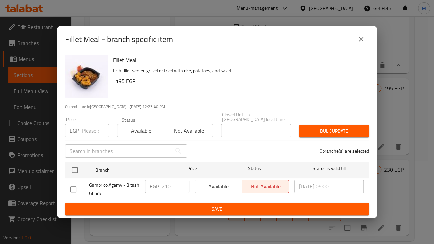
click at [214, 188] on div "Available Not available" at bounding box center [242, 186] width 94 height 13
click at [223, 185] on div "Available Not available" at bounding box center [242, 186] width 94 height 13
click at [360, 41] on icon "close" at bounding box center [361, 39] width 8 height 8
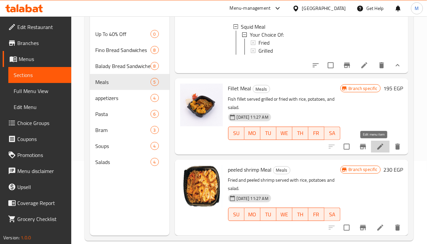
click at [376, 145] on icon at bounding box center [380, 147] width 8 height 8
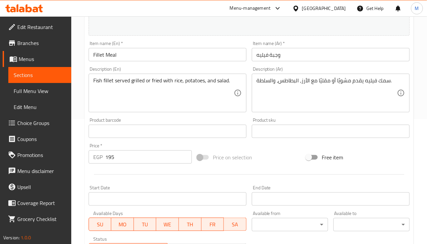
scroll to position [236, 0]
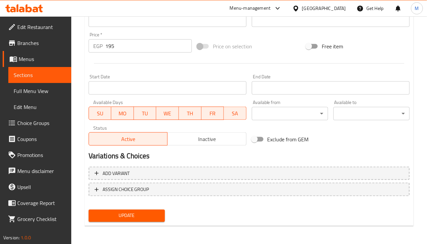
click at [134, 219] on span "Update" at bounding box center [127, 216] width 66 height 8
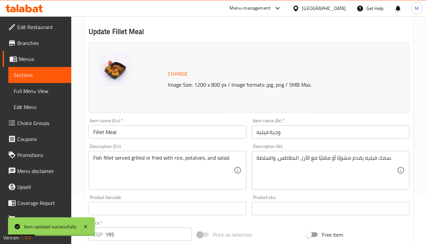
scroll to position [0, 0]
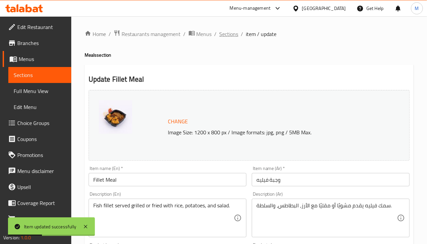
click at [233, 34] on span "Sections" at bounding box center [229, 34] width 19 height 8
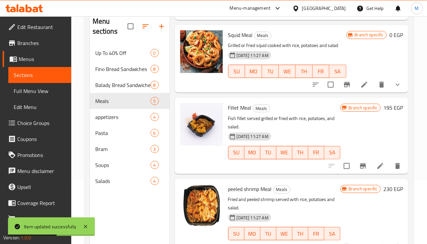
scroll to position [93, 0]
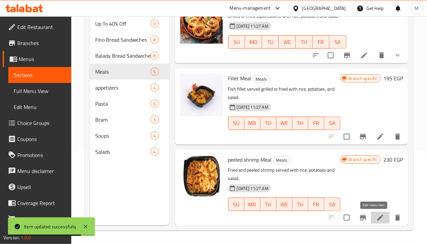
click at [376, 219] on icon at bounding box center [380, 218] width 8 height 8
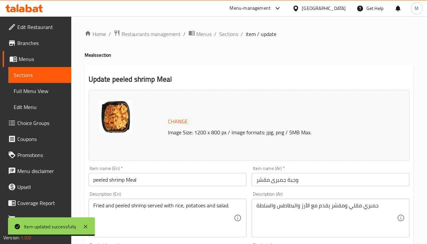
scroll to position [166, 0]
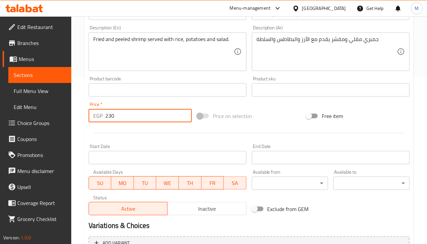
click at [134, 119] on input "230" at bounding box center [148, 115] width 87 height 13
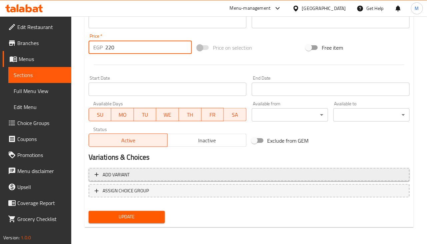
scroll to position [236, 0]
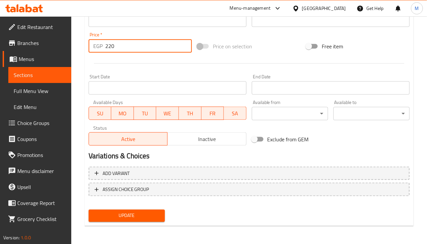
type input "220"
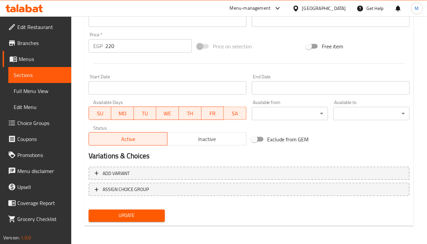
click at [142, 220] on button "Update" at bounding box center [127, 216] width 76 height 12
click at [255, 50] on div "Price on selection" at bounding box center [249, 46] width 109 height 18
click at [366, 65] on div at bounding box center [249, 63] width 326 height 16
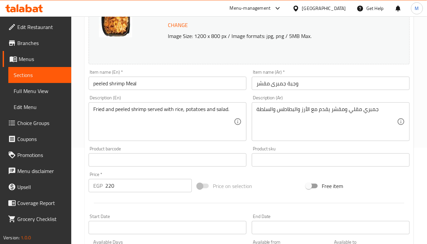
scroll to position [111, 0]
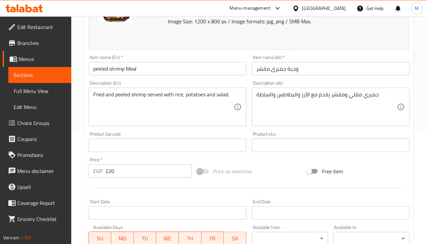
click at [256, 158] on div "Change Image Size: 1200 x 800 px / Image formats: jpg, png / 5MB Max. Item name…" at bounding box center [249, 124] width 326 height 297
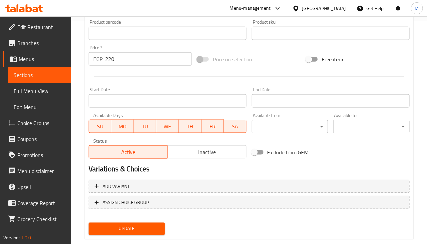
scroll to position [236, 0]
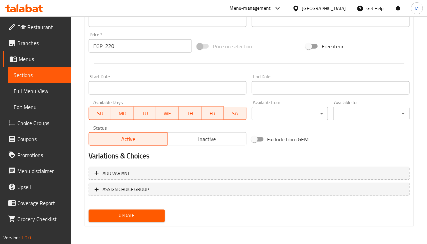
click at [297, 157] on h2 "Variations & Choices" at bounding box center [249, 156] width 321 height 10
click at [309, 159] on h2 "Variations & Choices" at bounding box center [249, 156] width 321 height 10
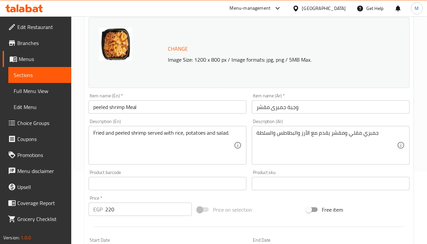
scroll to position [28, 0]
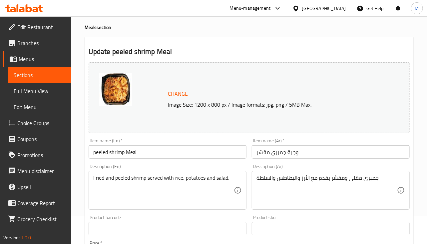
click at [251, 50] on h2 "Update peeled shrimp Meal" at bounding box center [249, 52] width 321 height 10
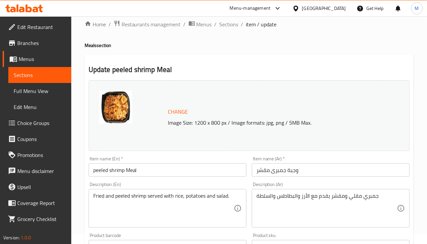
scroll to position [0, 0]
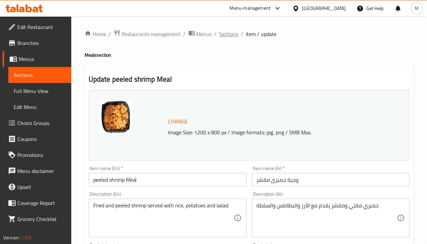
click at [223, 34] on span "Sections" at bounding box center [229, 34] width 19 height 8
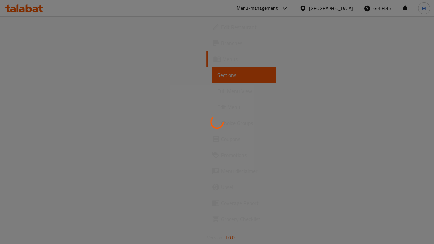
click at [246, 187] on div at bounding box center [217, 122] width 434 height 244
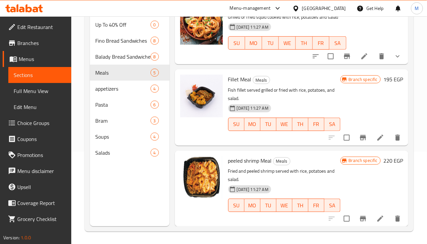
scroll to position [93, 0]
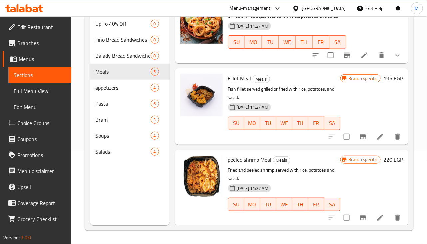
click at [354, 182] on div "Branch specific 220 EGP" at bounding box center [371, 187] width 63 height 65
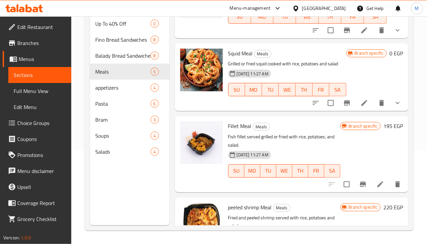
scroll to position [180, 0]
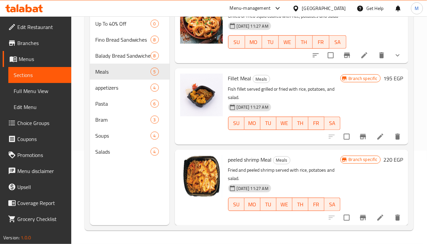
click at [200, 199] on div at bounding box center [202, 187] width 48 height 71
click at [268, 146] on div "Menu items Add Sort Manage items Mix seafood Meal Meals A meal containing a mix…" at bounding box center [289, 103] width 239 height 244
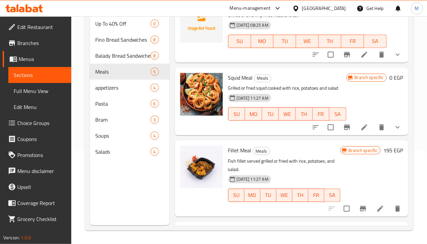
scroll to position [96, 0]
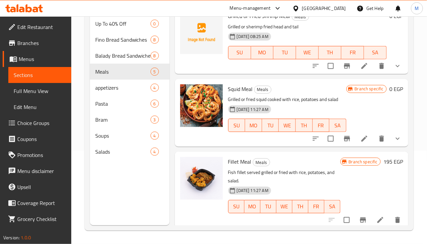
click at [293, 83] on div "Squid Meal Meals Grilled or fried squid cooked with rice, potatoes and salad [D…" at bounding box center [287, 113] width 124 height 62
click at [355, 142] on li at bounding box center [364, 139] width 19 height 12
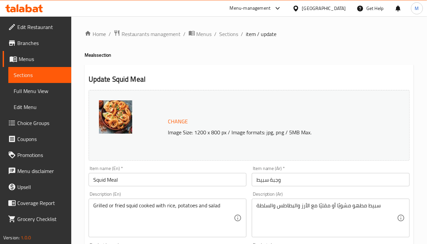
click at [221, 31] on span "Sections" at bounding box center [229, 34] width 19 height 8
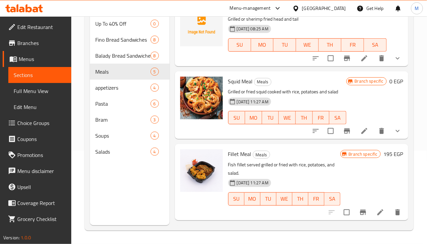
scroll to position [96, 0]
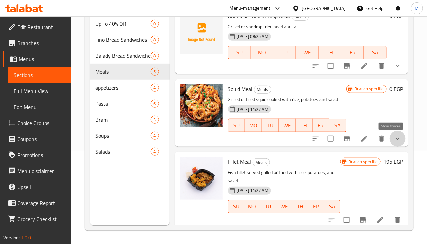
click at [394, 140] on icon "show more" at bounding box center [398, 139] width 8 height 8
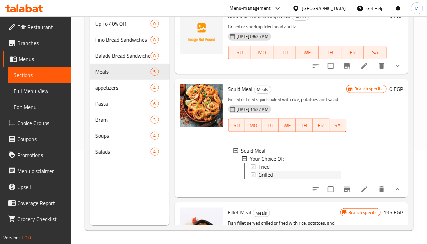
click at [290, 171] on div "Grilled" at bounding box center [299, 175] width 83 height 8
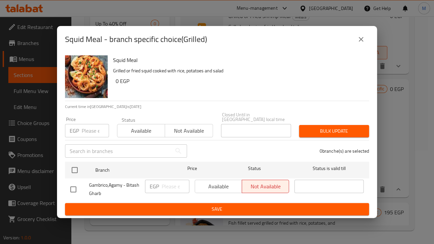
click at [366, 46] on button "close" at bounding box center [361, 39] width 16 height 16
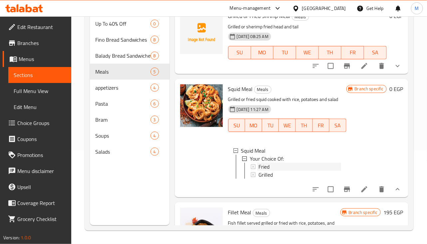
click at [287, 165] on div "Fried" at bounding box center [299, 167] width 83 height 8
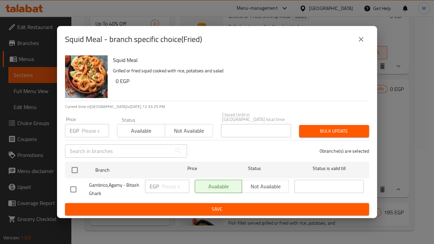
click at [360, 40] on icon "close" at bounding box center [361, 39] width 8 height 8
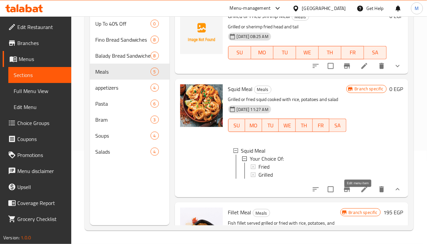
click at [360, 193] on icon at bounding box center [364, 189] width 8 height 8
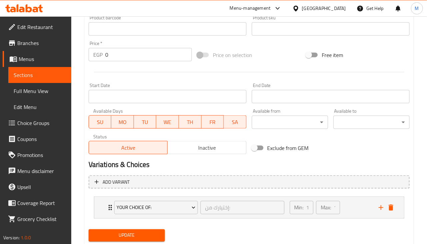
scroll to position [247, 0]
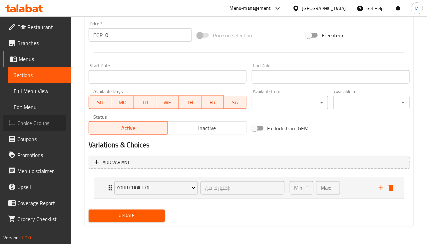
click at [20, 124] on span "Choice Groups" at bounding box center [41, 123] width 49 height 8
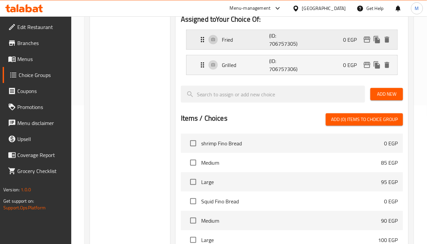
scroll to position [136, 0]
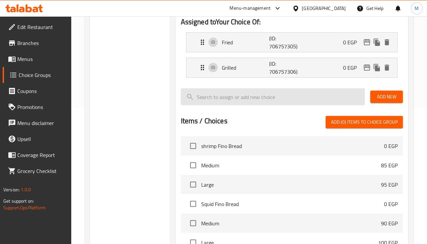
click at [211, 103] on input "search" at bounding box center [273, 96] width 184 height 17
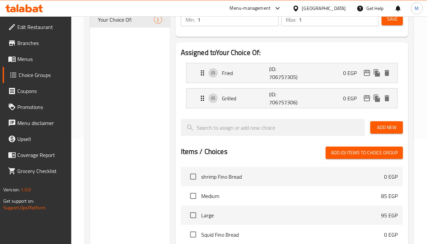
scroll to position [53, 0]
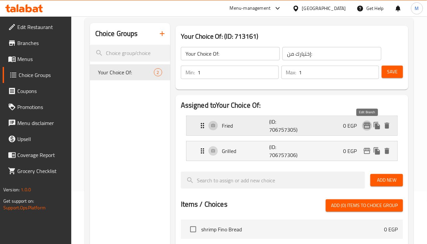
click at [364, 127] on icon "edit" at bounding box center [367, 126] width 7 height 6
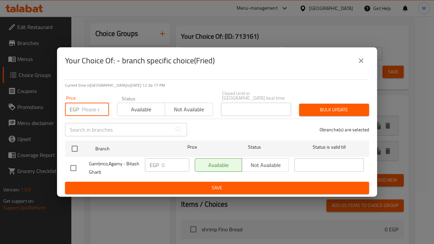
click at [85, 110] on input "number" at bounding box center [95, 109] width 27 height 13
click at [82, 105] on input "number" at bounding box center [95, 109] width 27 height 13
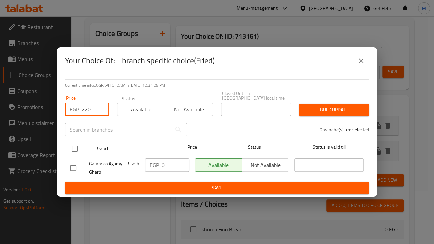
type input "220"
click at [70, 148] on input "checkbox" at bounding box center [75, 149] width 14 height 14
checkbox input "true"
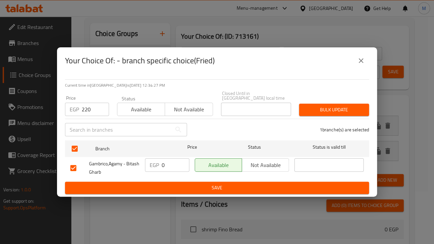
click at [355, 108] on span "Bulk update" at bounding box center [333, 110] width 59 height 8
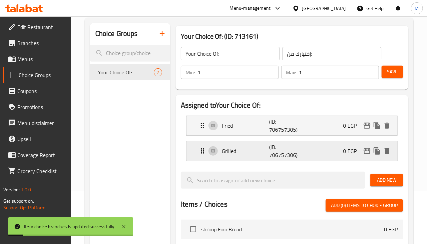
click at [367, 153] on icon "edit" at bounding box center [367, 151] width 8 height 8
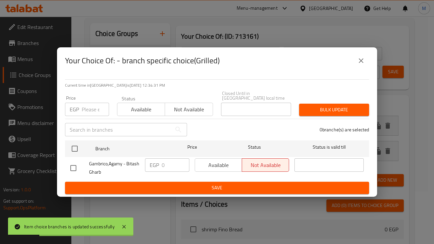
click at [85, 103] on input "number" at bounding box center [95, 109] width 27 height 13
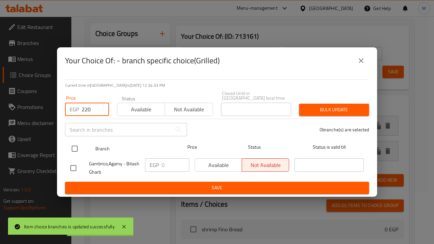
type input "220"
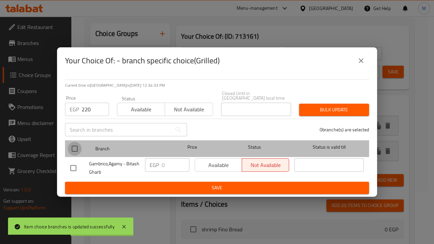
click at [73, 142] on input "checkbox" at bounding box center [75, 149] width 14 height 14
checkbox input "true"
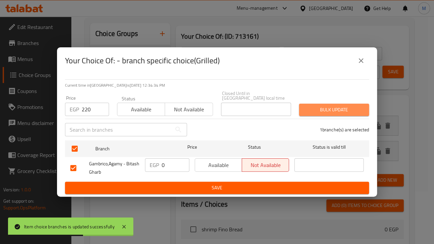
click at [322, 107] on span "Bulk update" at bounding box center [333, 110] width 59 height 8
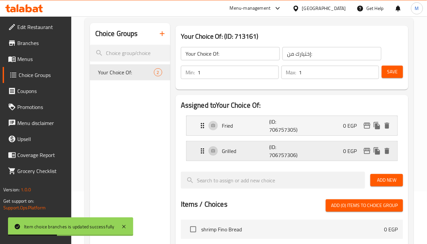
click at [367, 152] on icon "edit" at bounding box center [367, 151] width 8 height 8
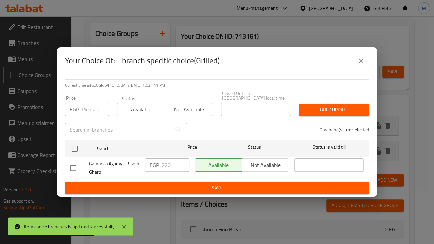
click at [355, 61] on button "close" at bounding box center [361, 61] width 16 height 16
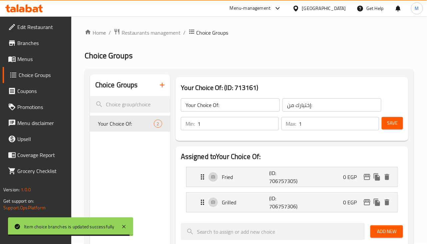
scroll to position [0, 0]
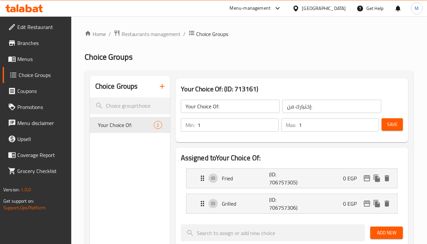
click at [391, 126] on span "Save" at bounding box center [392, 124] width 11 height 8
click at [270, 95] on div "Your Choice Of: ​ إختيارك من: ​ Min: 1 ​ Max: 1 ​ Save" at bounding box center [291, 116] width 227 height 48
click at [26, 62] on span "Menus" at bounding box center [41, 59] width 49 height 8
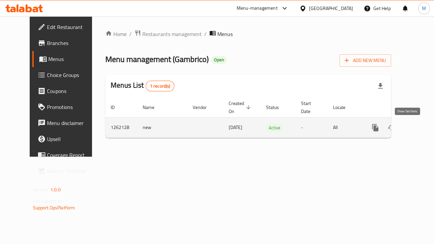
click at [415, 131] on link "enhanced table" at bounding box center [423, 128] width 16 height 16
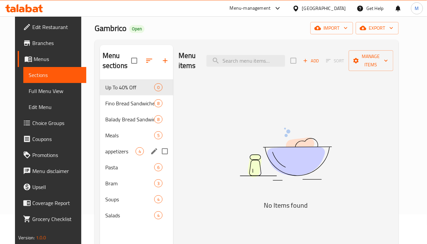
scroll to position [93, 0]
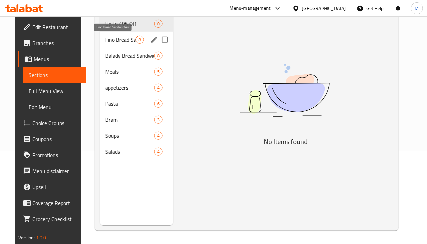
click at [110, 39] on span "Fino Bread Sandwiches" at bounding box center [120, 40] width 30 height 8
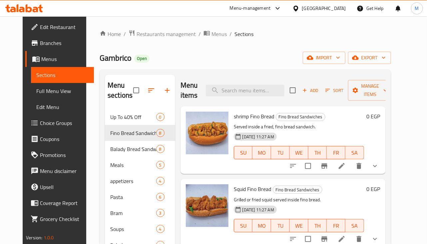
click at [360, 115] on h6 "shrimp Fino Bread Fino Bread Sandwiches" at bounding box center [299, 116] width 130 height 9
click at [379, 166] on icon "show more" at bounding box center [375, 166] width 8 height 8
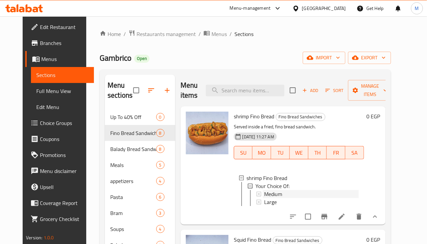
click at [289, 196] on div "Medium" at bounding box center [311, 194] width 95 height 8
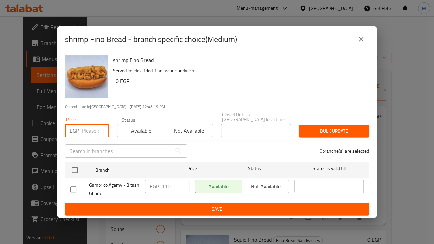
click at [85, 124] on input "number" at bounding box center [95, 130] width 27 height 13
type input "105"
click at [63, 160] on div "​ 0 branche(s) are selected" at bounding box center [217, 151] width 312 height 24
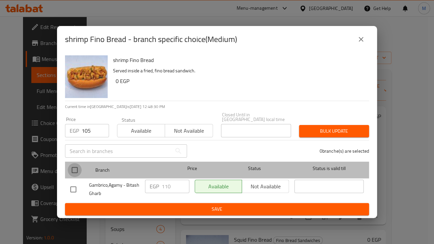
click at [74, 168] on input "checkbox" at bounding box center [75, 170] width 14 height 14
checkbox input "true"
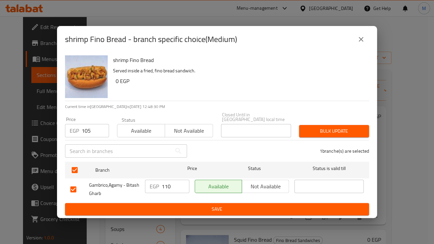
click at [330, 127] on span "Bulk update" at bounding box center [333, 131] width 59 height 8
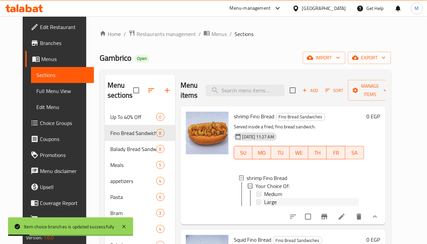
click at [273, 202] on div "Large" at bounding box center [311, 202] width 95 height 8
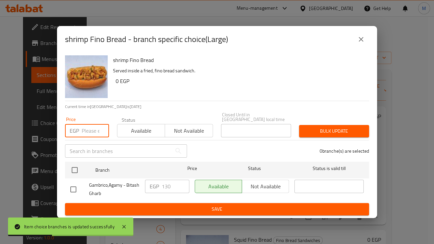
click at [88, 131] on input "number" at bounding box center [95, 130] width 27 height 13
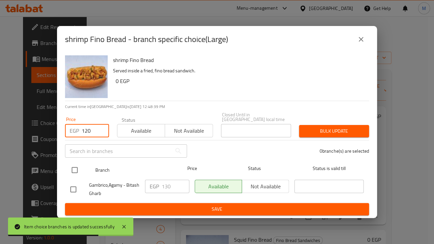
type input "120"
click at [70, 167] on input "checkbox" at bounding box center [75, 170] width 14 height 14
checkbox input "true"
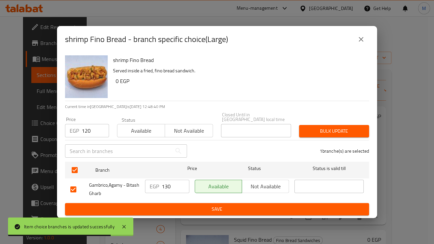
click at [336, 121] on div "Bulk update" at bounding box center [334, 131] width 78 height 20
click at [338, 127] on span "Bulk update" at bounding box center [333, 131] width 59 height 8
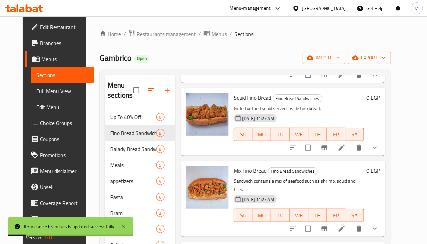
scroll to position [166, 0]
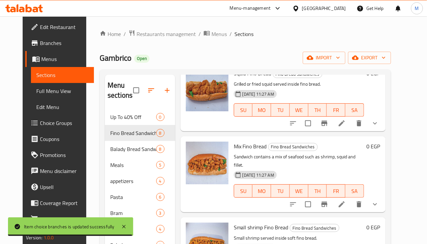
click at [379, 127] on icon "show more" at bounding box center [375, 123] width 8 height 8
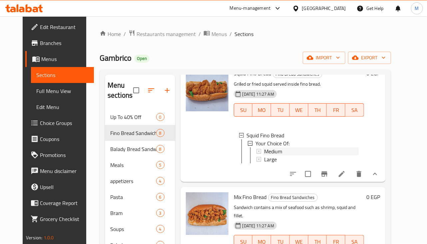
click at [286, 155] on div "Medium" at bounding box center [311, 151] width 95 height 8
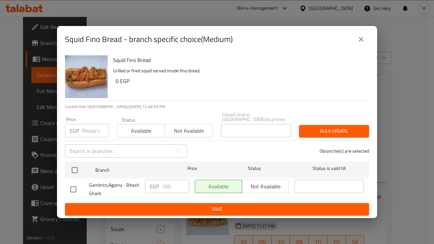
click at [83, 130] on input "number" at bounding box center [95, 130] width 27 height 13
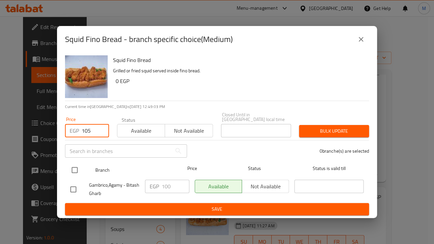
type input "105"
click at [80, 163] on input "checkbox" at bounding box center [75, 170] width 14 height 14
checkbox input "true"
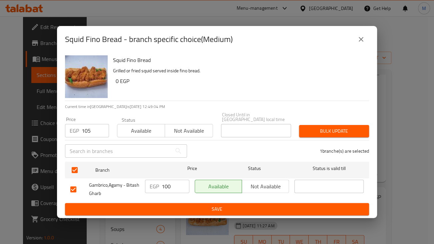
click at [335, 129] on span "Bulk update" at bounding box center [333, 131] width 59 height 8
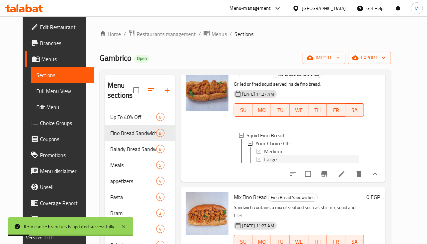
click at [301, 163] on div "Large" at bounding box center [311, 159] width 95 height 8
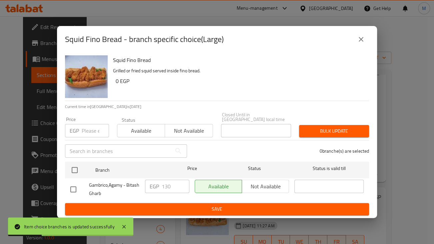
click at [87, 126] on input "number" at bounding box center [95, 130] width 27 height 13
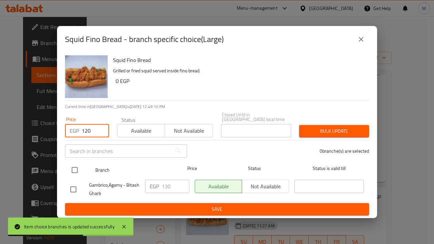
type input "120"
click at [76, 170] on input "checkbox" at bounding box center [75, 170] width 14 height 14
checkbox input "true"
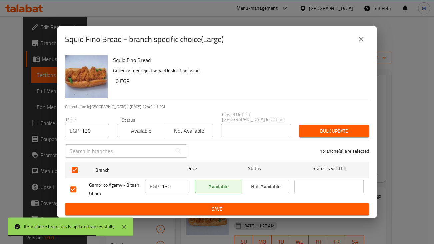
click at [330, 127] on span "Bulk update" at bounding box center [333, 131] width 59 height 8
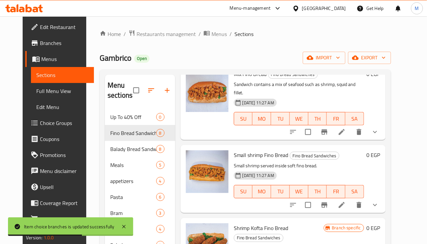
scroll to position [291, 0]
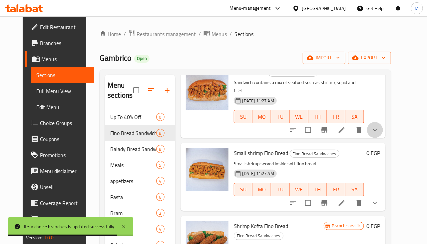
click at [383, 138] on button "show more" at bounding box center [375, 130] width 16 height 16
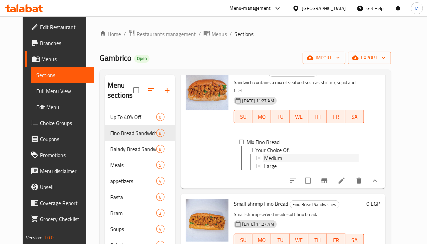
click at [338, 158] on div "Medium" at bounding box center [311, 158] width 95 height 8
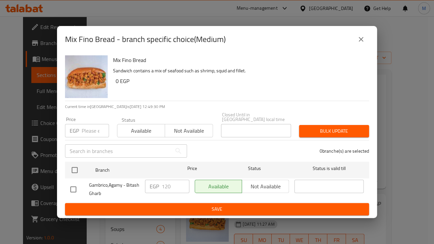
click at [84, 131] on input "number" at bounding box center [95, 130] width 27 height 13
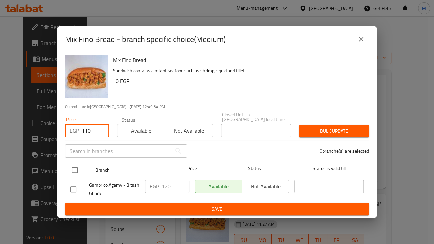
type input "110"
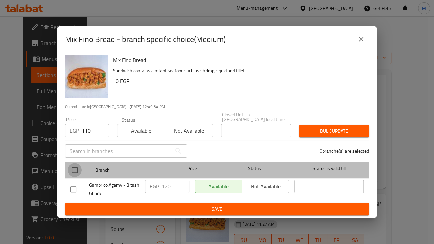
click at [72, 169] on input "checkbox" at bounding box center [75, 170] width 14 height 14
checkbox input "true"
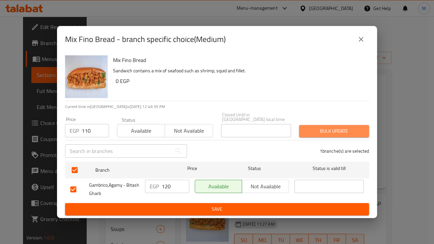
click at [316, 134] on button "Bulk update" at bounding box center [334, 131] width 70 height 12
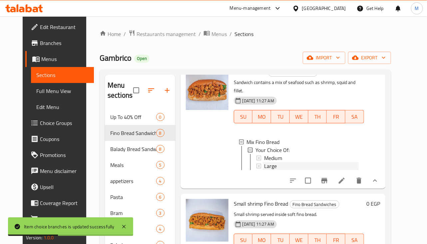
click at [264, 170] on span "Large" at bounding box center [270, 166] width 13 height 8
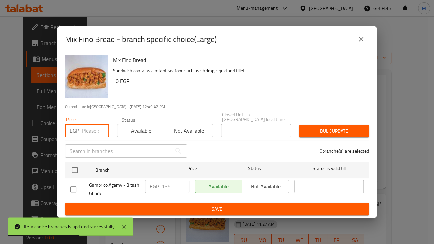
click at [86, 126] on input "number" at bounding box center [95, 130] width 27 height 13
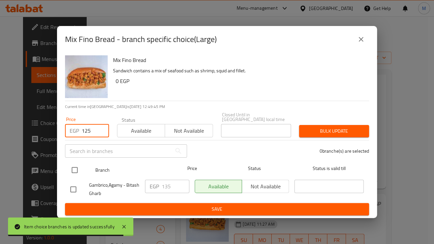
type input "125"
click at [80, 170] on input "checkbox" at bounding box center [75, 170] width 14 height 14
checkbox input "true"
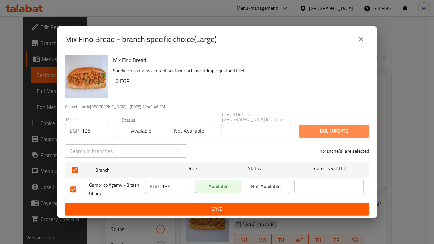
click at [363, 131] on button "Bulk update" at bounding box center [334, 131] width 70 height 12
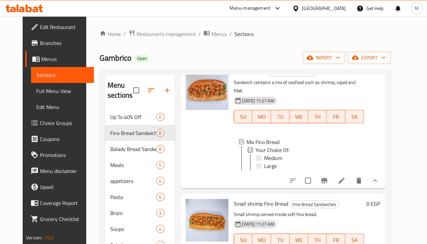
click at [334, 170] on div "Large" at bounding box center [311, 166] width 95 height 8
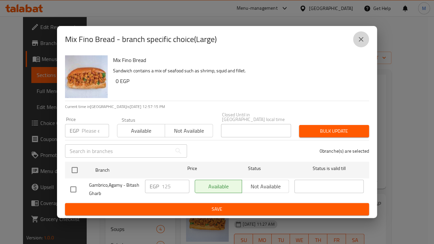
click at [358, 39] on icon "close" at bounding box center [361, 39] width 8 height 8
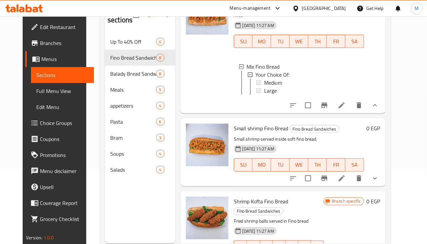
scroll to position [83, 0]
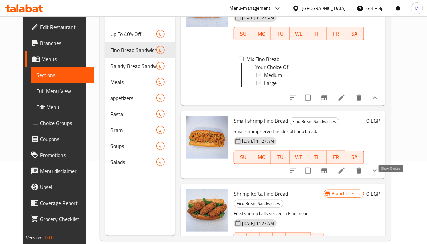
click at [377, 172] on icon "show more" at bounding box center [375, 170] width 4 height 2
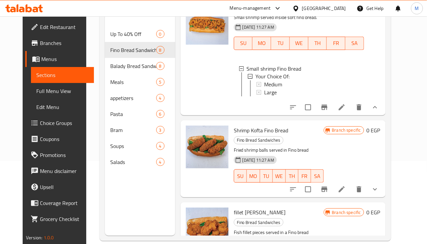
scroll to position [375, 0]
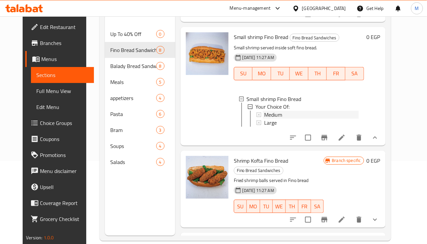
click at [276, 119] on span "Medium" at bounding box center [273, 115] width 18 height 8
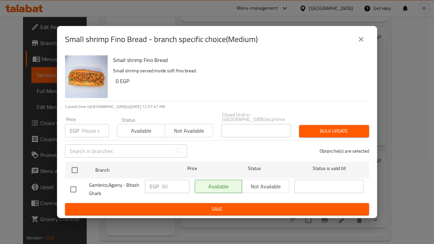
click at [89, 132] on input "number" at bounding box center [95, 130] width 27 height 13
type input "85"
click at [75, 177] on div "Gambrico,Agamy - Bitash Gharb" at bounding box center [105, 189] width 75 height 25
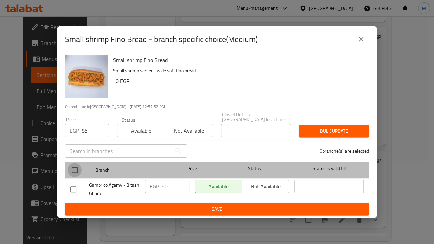
click at [74, 172] on input "checkbox" at bounding box center [75, 170] width 14 height 14
checkbox input "true"
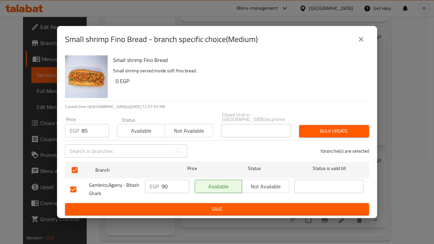
click at [318, 131] on span "Bulk update" at bounding box center [333, 131] width 59 height 8
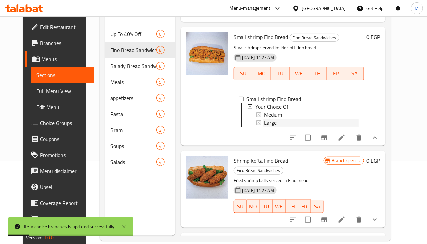
click at [316, 127] on div "Large" at bounding box center [311, 123] width 95 height 8
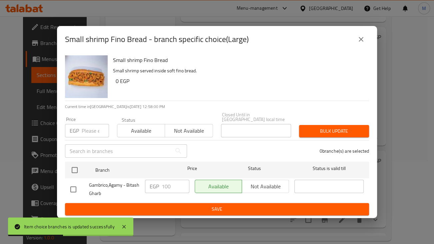
click at [79, 133] on div "EGP Price" at bounding box center [87, 130] width 44 height 13
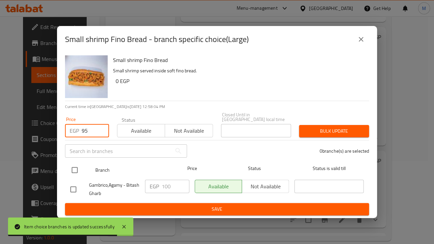
type input "95"
click at [76, 172] on input "checkbox" at bounding box center [75, 170] width 14 height 14
checkbox input "true"
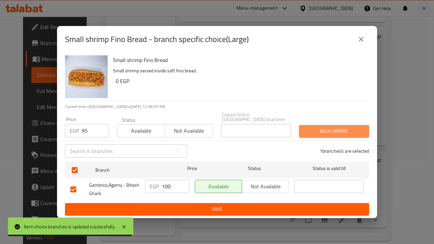
click at [335, 129] on span "Bulk update" at bounding box center [333, 131] width 59 height 8
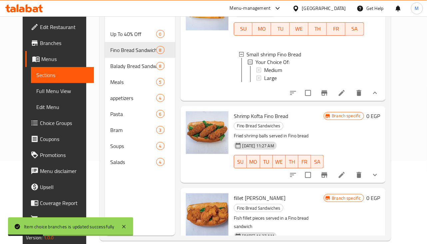
scroll to position [458, 0]
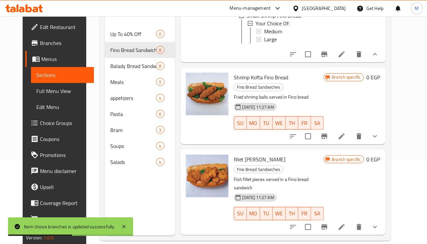
click at [383, 144] on button "show more" at bounding box center [375, 136] width 16 height 16
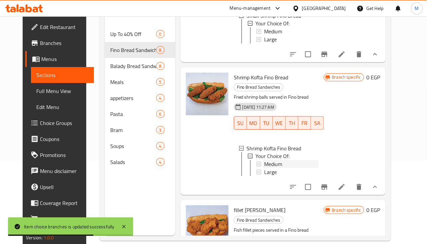
click at [271, 168] on span "Medium" at bounding box center [273, 164] width 18 height 8
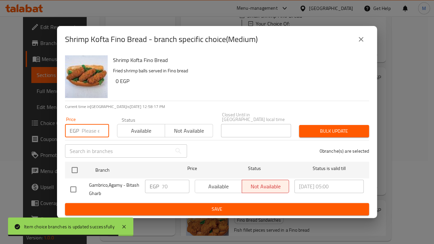
click at [95, 129] on input "number" at bounding box center [95, 130] width 27 height 13
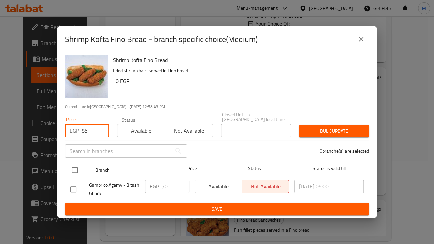
type input "85"
click at [70, 164] on input "checkbox" at bounding box center [75, 170] width 14 height 14
checkbox input "true"
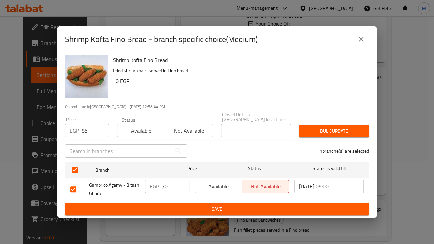
click at [339, 131] on span "Bulk update" at bounding box center [333, 131] width 59 height 8
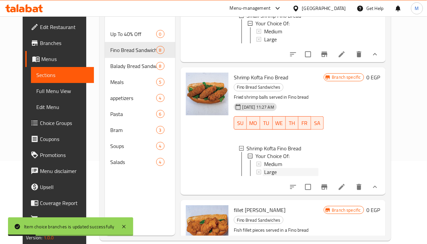
click at [294, 176] on div "Large" at bounding box center [291, 172] width 54 height 8
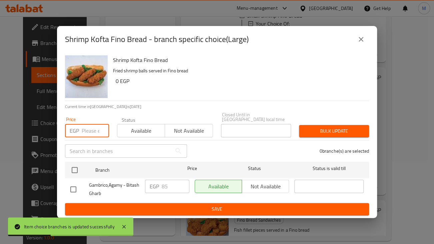
click at [85, 124] on input "number" at bounding box center [95, 130] width 27 height 13
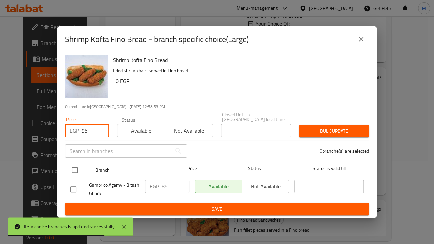
type input "95"
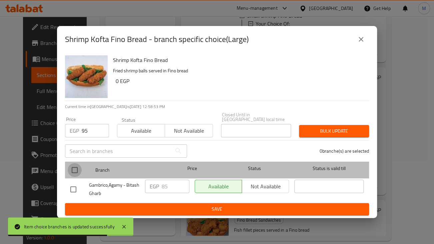
click at [73, 168] on input "checkbox" at bounding box center [75, 170] width 14 height 14
checkbox input "true"
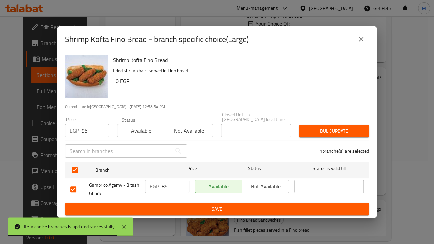
click at [324, 133] on button "Bulk update" at bounding box center [334, 131] width 70 height 12
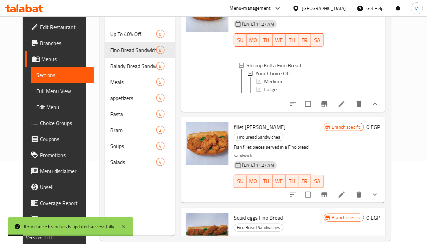
scroll to position [541, 0]
click at [383, 192] on button "show more" at bounding box center [375, 195] width 16 height 16
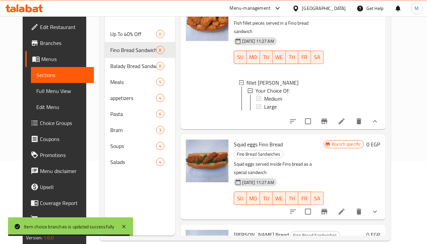
scroll to position [623, 0]
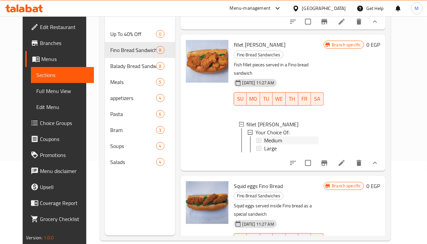
click at [272, 138] on span "Medium" at bounding box center [273, 140] width 18 height 8
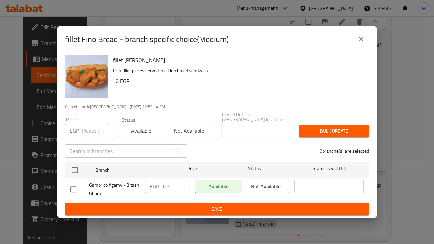
click at [87, 128] on input "number" at bounding box center [95, 130] width 27 height 13
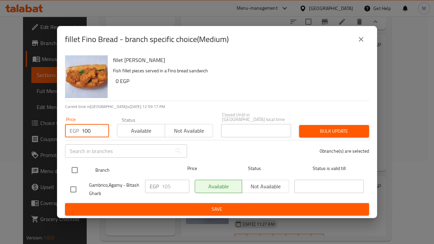
type input "100"
click at [90, 171] on div at bounding box center [80, 169] width 25 height 19
click at [72, 168] on input "checkbox" at bounding box center [75, 170] width 14 height 14
checkbox input "true"
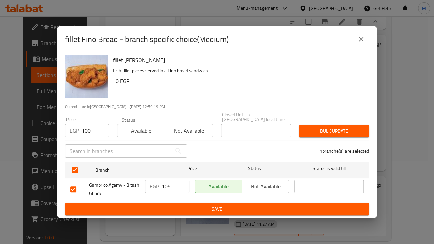
click at [330, 116] on div "Price EGP 100 Price Status Available Not available Closed Until in [GEOGRAPHIC_…" at bounding box center [217, 124] width 312 height 33
drag, startPoint x: 332, startPoint y: 120, endPoint x: 332, endPoint y: 131, distance: 11.0
click at [332, 121] on div "Bulk update" at bounding box center [334, 131] width 78 height 20
click at [333, 132] on span "Bulk update" at bounding box center [333, 131] width 59 height 8
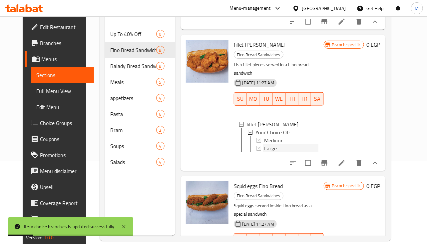
click at [267, 144] on span "Large" at bounding box center [270, 148] width 13 height 8
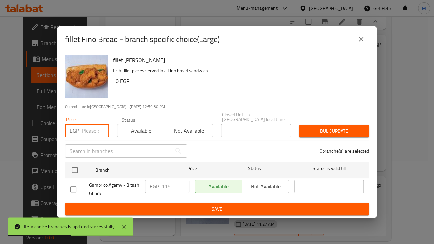
click at [87, 126] on input "number" at bounding box center [95, 130] width 27 height 13
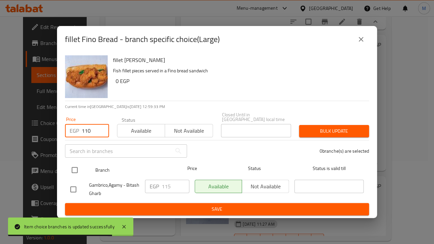
type input "110"
click at [75, 166] on input "checkbox" at bounding box center [75, 170] width 14 height 14
checkbox input "true"
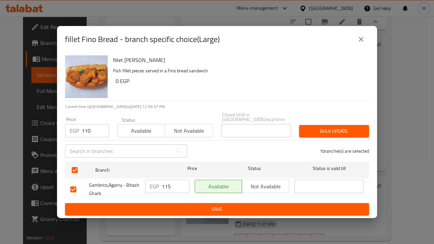
click at [342, 131] on span "Bulk update" at bounding box center [333, 131] width 59 height 8
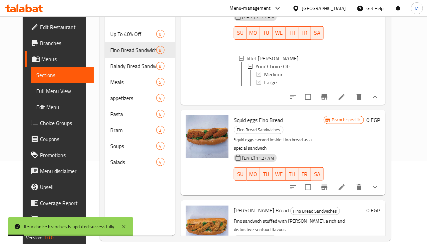
scroll to position [706, 0]
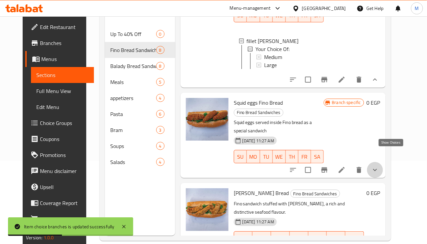
click at [379, 166] on icon "show more" at bounding box center [375, 170] width 8 height 8
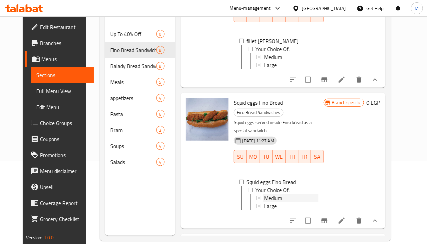
click at [272, 194] on span "Medium" at bounding box center [273, 198] width 18 height 8
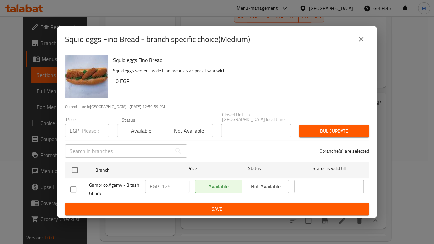
click at [90, 131] on input "number" at bounding box center [95, 130] width 27 height 13
click at [90, 126] on input "number" at bounding box center [95, 130] width 27 height 13
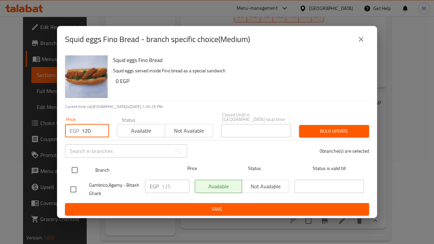
type input "120"
click at [73, 171] on input "checkbox" at bounding box center [75, 170] width 14 height 14
checkbox input "true"
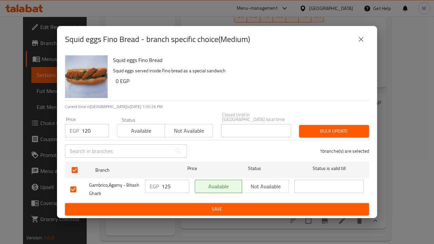
click at [325, 125] on button "Bulk update" at bounding box center [334, 131] width 70 height 12
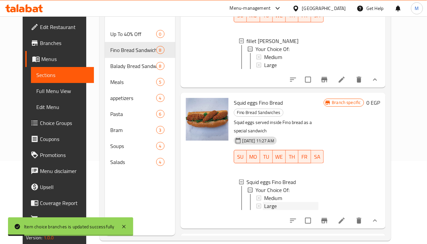
click at [291, 202] on div "Large" at bounding box center [291, 206] width 54 height 8
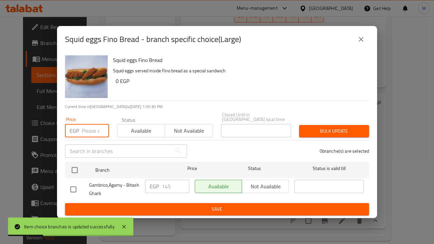
click at [94, 131] on input "number" at bounding box center [95, 130] width 27 height 13
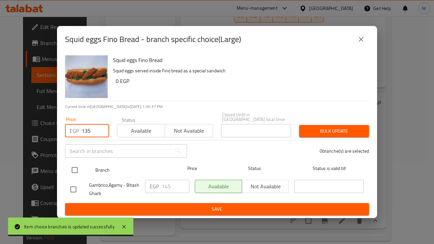
type input "135"
click at [77, 171] on input "checkbox" at bounding box center [75, 170] width 14 height 14
checkbox input "true"
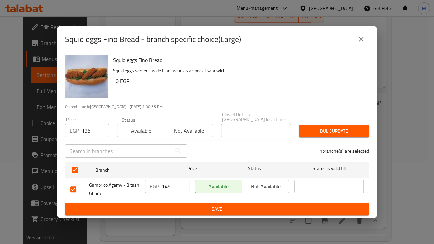
click at [325, 134] on button "Bulk update" at bounding box center [334, 131] width 70 height 12
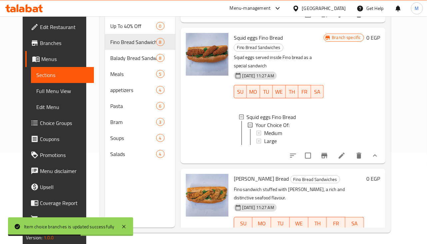
scroll to position [93, 0]
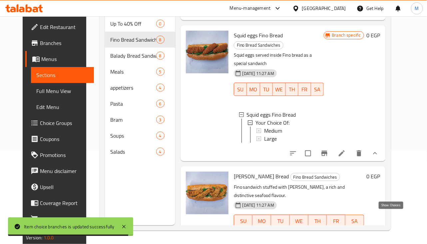
click at [377, 233] on icon "show more" at bounding box center [375, 234] width 4 height 2
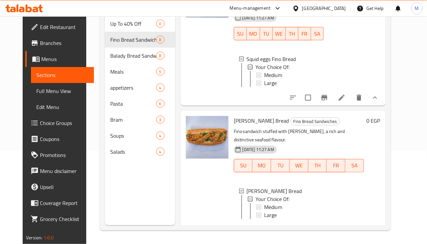
scroll to position [820, 0]
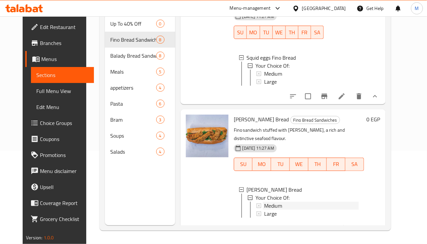
click at [270, 202] on span "Medium" at bounding box center [273, 206] width 18 height 8
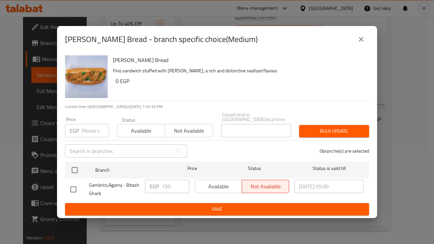
click at [87, 124] on input "number" at bounding box center [95, 130] width 27 height 13
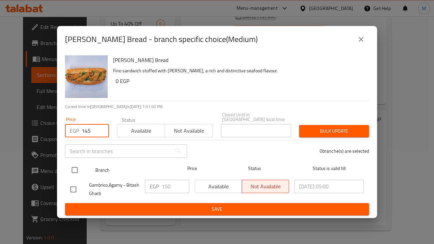
type input "145"
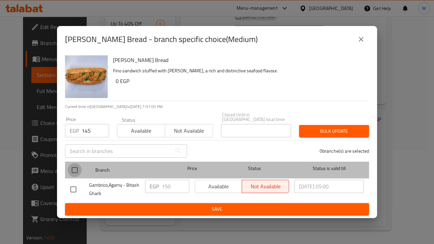
click at [79, 169] on input "checkbox" at bounding box center [75, 170] width 14 height 14
checkbox input "true"
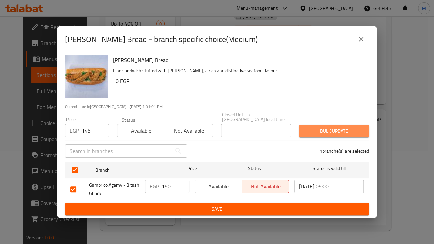
click at [346, 128] on span "Bulk update" at bounding box center [333, 131] width 59 height 8
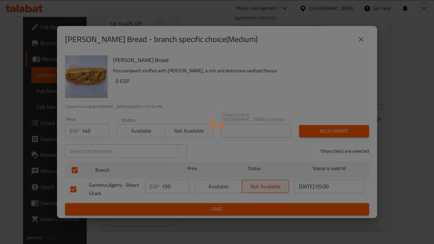
click at [346, 128] on div at bounding box center [217, 122] width 434 height 244
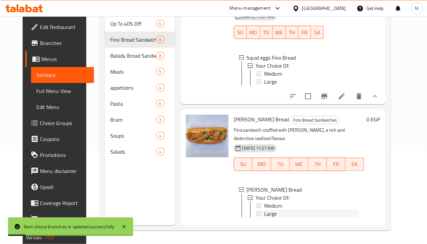
click at [279, 210] on div "Large" at bounding box center [311, 214] width 95 height 8
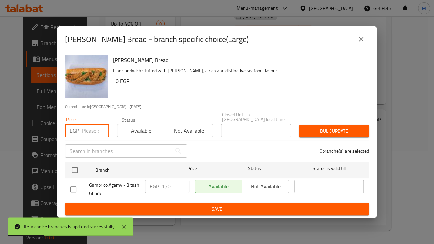
click at [85, 130] on input "number" at bounding box center [95, 130] width 27 height 13
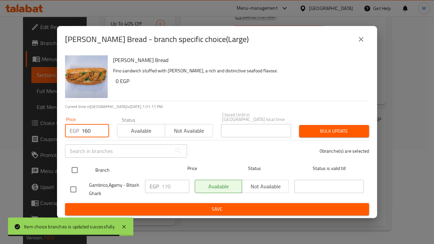
type input "160"
click at [77, 167] on input "checkbox" at bounding box center [75, 170] width 14 height 14
checkbox input "true"
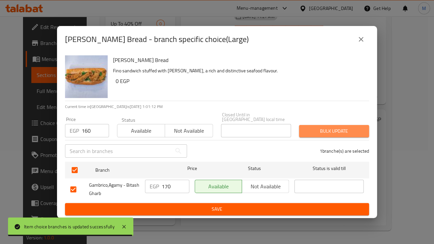
click at [321, 131] on span "Bulk update" at bounding box center [333, 131] width 59 height 8
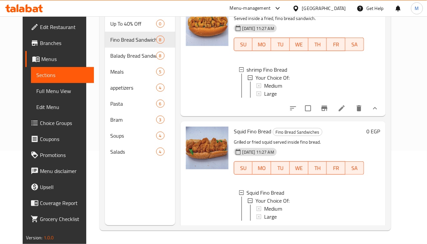
scroll to position [0, 0]
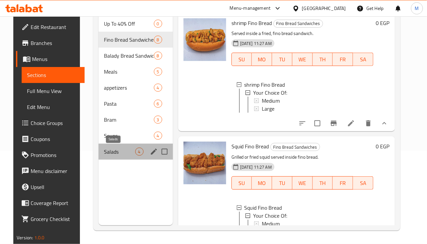
click at [117, 148] on span "Salads" at bounding box center [119, 152] width 31 height 8
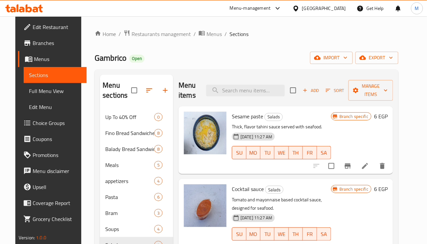
click at [245, 73] on div "Menu sections Up To 40% Off 0 Fino Bread Sandwiches 8 Balady Bread Sandwiches 8…" at bounding box center [247, 196] width 304 height 254
click at [356, 168] on button "Branch-specific-item" at bounding box center [348, 166] width 16 height 16
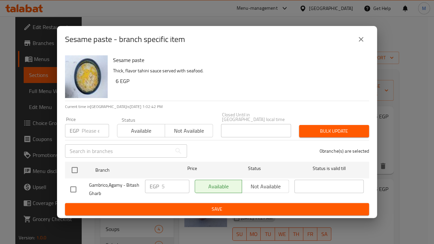
click at [90, 132] on input "number" at bounding box center [95, 130] width 27 height 13
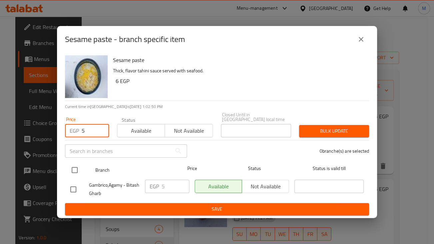
type input "5"
click at [80, 171] on input "checkbox" at bounding box center [75, 170] width 14 height 14
checkbox input "true"
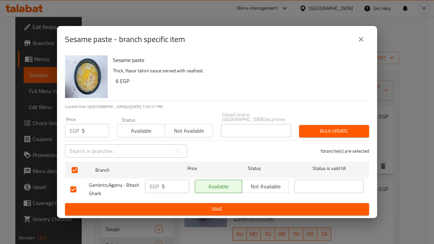
click at [328, 130] on span "Bulk update" at bounding box center [333, 131] width 59 height 8
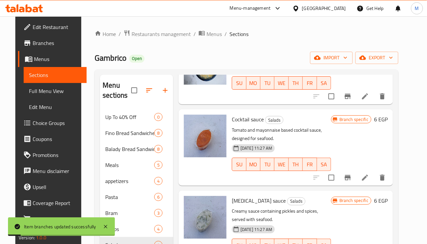
scroll to position [83, 0]
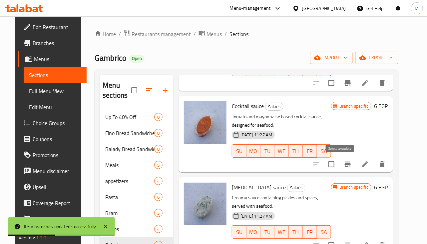
click at [338, 165] on input "checkbox" at bounding box center [331, 164] width 14 height 14
checkbox input "false"
click at [352, 165] on icon "Branch-specific-item" at bounding box center [348, 164] width 8 height 8
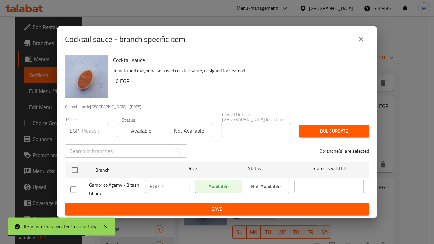
click at [90, 133] on input "number" at bounding box center [95, 130] width 27 height 13
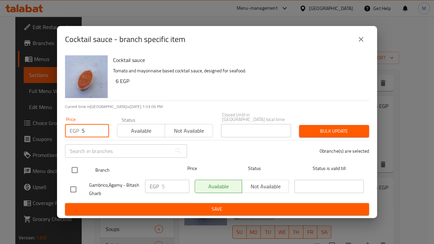
type input "5"
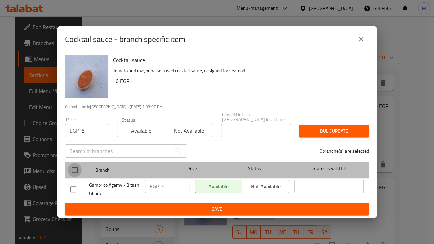
click at [73, 170] on input "checkbox" at bounding box center [75, 170] width 14 height 14
checkbox input "true"
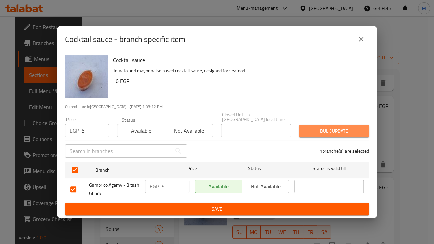
click at [364, 127] on button "Bulk update" at bounding box center [334, 131] width 70 height 12
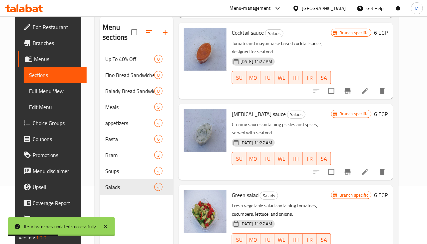
scroll to position [93, 0]
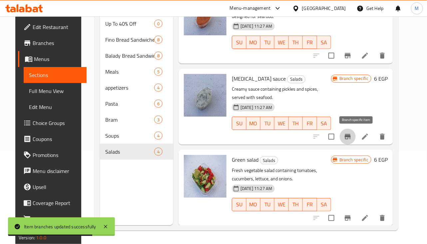
click at [351, 135] on icon "Branch-specific-item" at bounding box center [348, 136] width 6 height 5
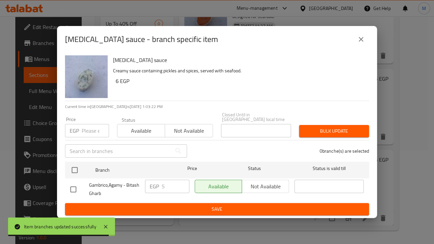
click at [90, 128] on input "number" at bounding box center [95, 130] width 27 height 13
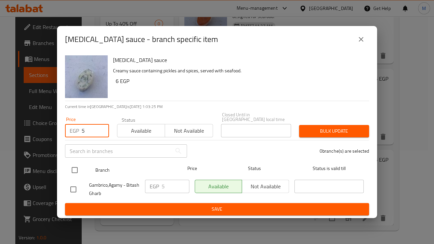
type input "5"
click at [75, 173] on input "checkbox" at bounding box center [75, 170] width 14 height 14
checkbox input "true"
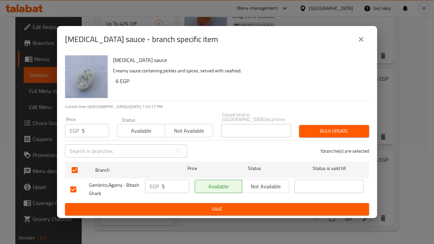
click at [357, 131] on span "Bulk update" at bounding box center [333, 131] width 59 height 8
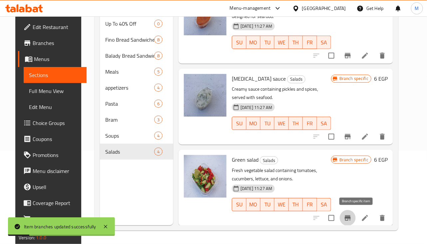
click at [356, 218] on button "Branch-specific-item" at bounding box center [348, 218] width 16 height 16
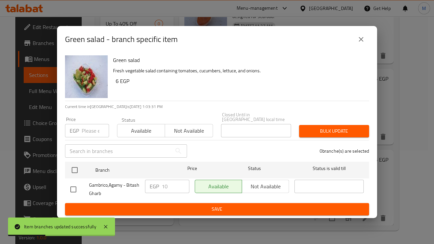
click at [82, 133] on input "number" at bounding box center [95, 130] width 27 height 13
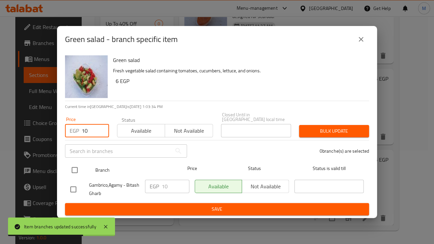
type input "10"
click at [74, 170] on input "checkbox" at bounding box center [75, 170] width 14 height 14
checkbox input "true"
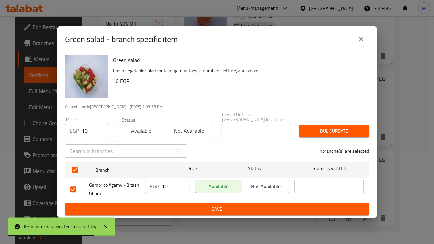
click at [334, 127] on span "Bulk update" at bounding box center [333, 131] width 59 height 8
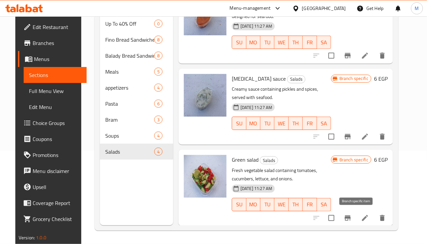
click at [351, 217] on icon "Branch-specific-item" at bounding box center [348, 217] width 6 height 5
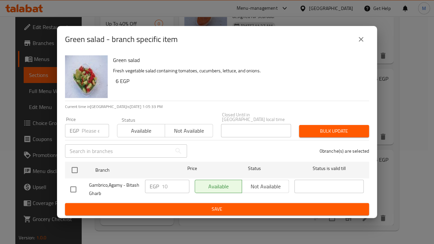
click at [361, 35] on button "close" at bounding box center [361, 39] width 16 height 16
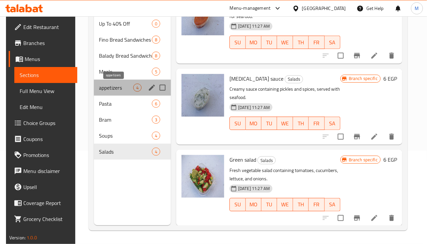
click at [131, 90] on span "appetizers" at bounding box center [116, 88] width 34 height 8
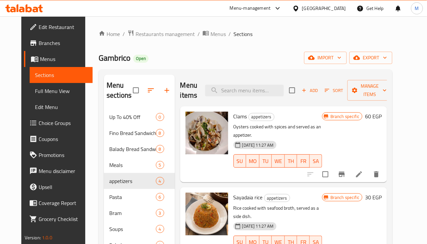
click at [298, 130] on p "Oysters cooked with spices and served as an appetizer." at bounding box center [277, 131] width 89 height 17
click at [346, 170] on icon "Branch-specific-item" at bounding box center [342, 174] width 8 height 8
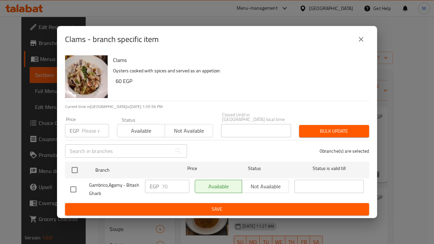
click at [90, 126] on input "number" at bounding box center [95, 130] width 27 height 13
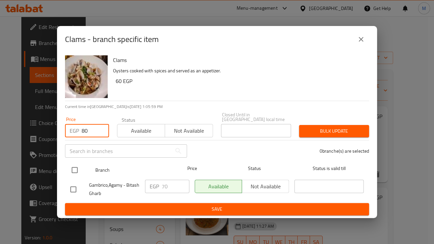
type input "80"
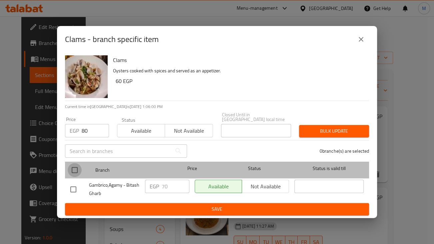
click at [76, 168] on input "checkbox" at bounding box center [75, 170] width 14 height 14
checkbox input "true"
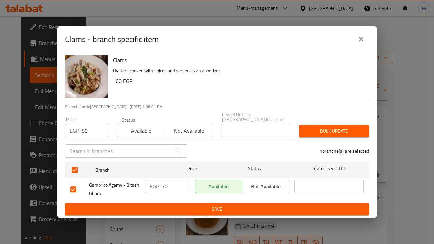
click at [326, 129] on span "Bulk update" at bounding box center [333, 131] width 59 height 8
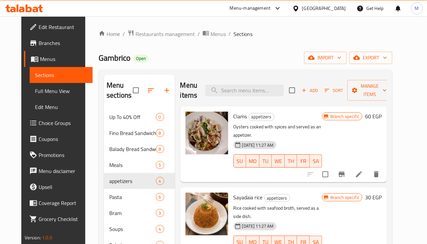
click at [250, 65] on div "Home / Restaurants management / Menus / Sections Gambrico Open import export Me…" at bounding box center [246, 177] width 294 height 294
click at [350, 166] on button "Branch-specific-item" at bounding box center [342, 174] width 16 height 16
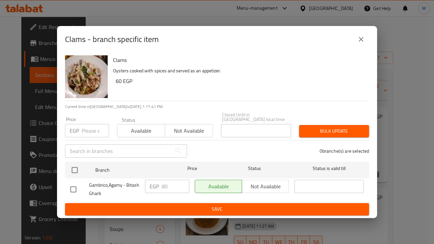
click at [366, 43] on button "close" at bounding box center [361, 39] width 16 height 16
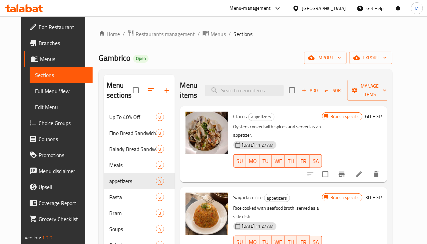
click at [255, 47] on div "Home / Restaurants management / Menus / Sections Gambrico Open import export Me…" at bounding box center [246, 177] width 294 height 294
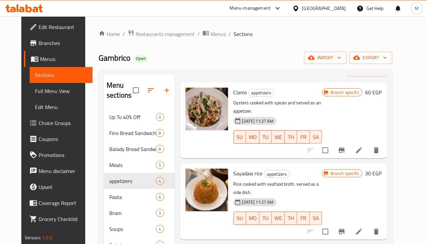
scroll to position [41, 0]
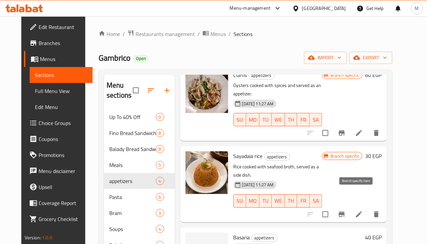
click at [350, 206] on button "Branch-specific-item" at bounding box center [342, 214] width 16 height 16
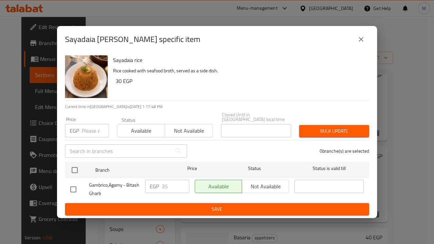
click at [84, 130] on input "number" at bounding box center [95, 130] width 27 height 13
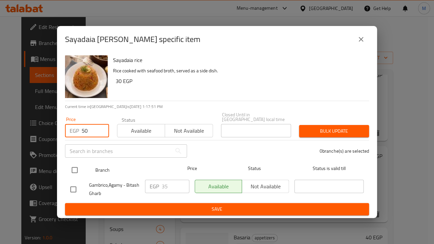
type input "50"
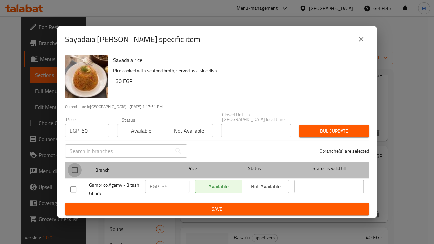
click at [73, 170] on input "checkbox" at bounding box center [75, 170] width 14 height 14
checkbox input "true"
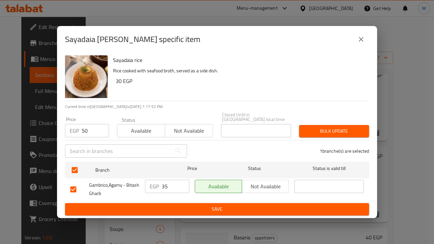
click at [352, 125] on button "Bulk update" at bounding box center [334, 131] width 70 height 12
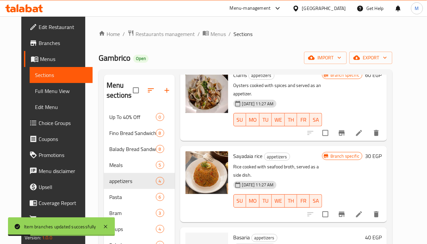
click at [280, 64] on div "Home / Restaurants management / Menus / Sections Gambrico Open import export Me…" at bounding box center [246, 177] width 294 height 294
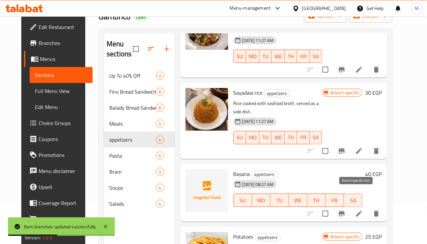
click at [346, 210] on icon "Branch-specific-item" at bounding box center [342, 214] width 8 height 8
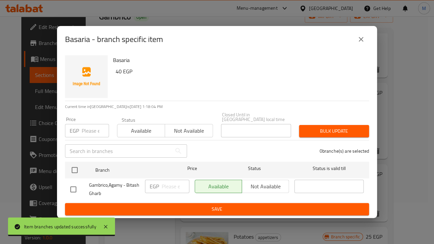
click at [87, 131] on input "number" at bounding box center [95, 130] width 27 height 13
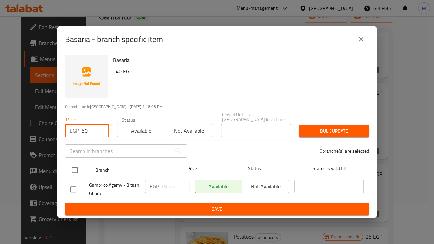
type input "50"
click at [70, 169] on input "checkbox" at bounding box center [75, 170] width 14 height 14
checkbox input "true"
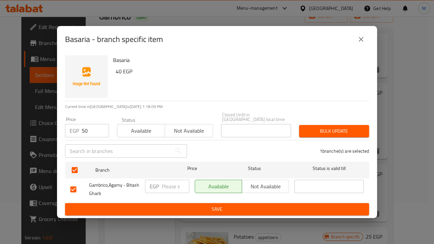
click at [323, 127] on span "Bulk update" at bounding box center [333, 131] width 59 height 8
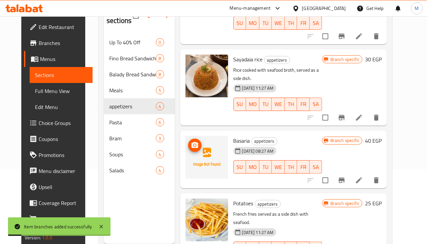
scroll to position [93, 0]
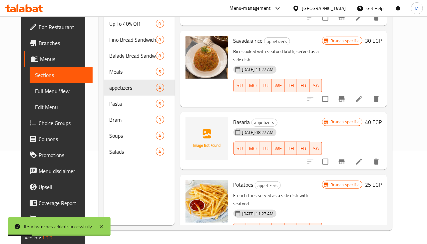
click at [296, 180] on h6 "Potatoes appetizers" at bounding box center [277, 184] width 89 height 9
click at [346, 239] on icon "Branch-specific-item" at bounding box center [342, 243] width 8 height 8
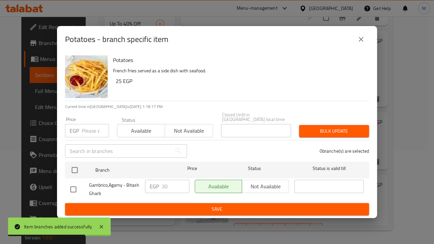
click at [85, 129] on input "number" at bounding box center [95, 130] width 27 height 13
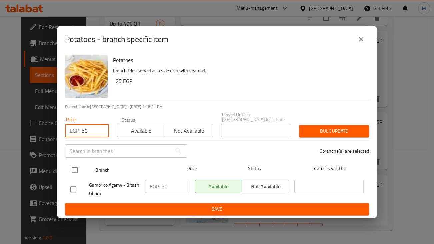
type input "50"
click at [79, 169] on input "checkbox" at bounding box center [75, 170] width 14 height 14
checkbox input "true"
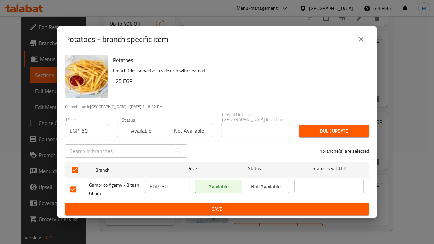
click at [321, 127] on span "Bulk update" at bounding box center [333, 131] width 59 height 8
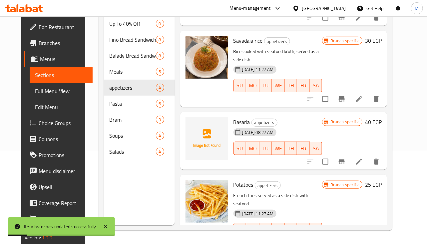
click at [292, 126] on div "[DATE] 08:27 AM SU MO TU WE TH FR SA" at bounding box center [278, 144] width 94 height 36
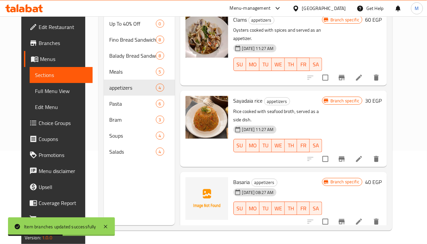
scroll to position [0, 0]
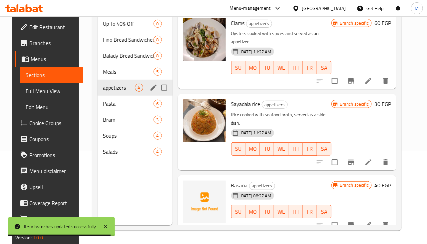
click at [114, 92] on div "appetizers 4" at bounding box center [135, 88] width 75 height 16
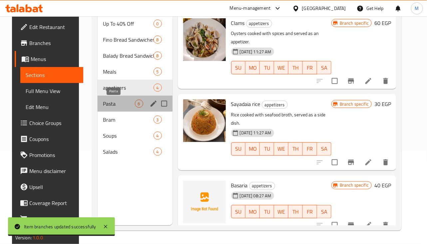
click at [114, 106] on span "Pasta" at bounding box center [119, 104] width 32 height 8
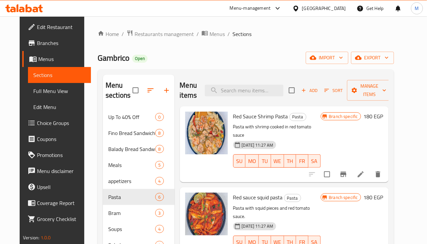
click at [313, 117] on h6 "Red Sauce Shrimp Pasta Pasta" at bounding box center [277, 116] width 88 height 9
click at [258, 51] on div "Home / Restaurants management / Menus / Sections Gambrico Open import export Me…" at bounding box center [246, 177] width 296 height 294
click at [292, 56] on div "Gambrico Open import export" at bounding box center [246, 58] width 296 height 12
click at [268, 62] on div "Gambrico Open import export" at bounding box center [246, 58] width 296 height 12
click at [346, 172] on icon "Branch-specific-item" at bounding box center [343, 174] width 6 height 5
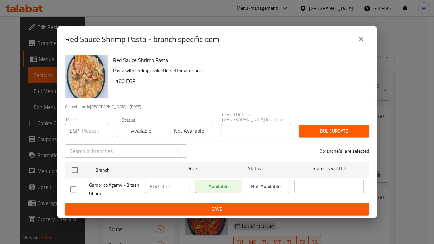
click at [82, 133] on input "number" at bounding box center [95, 130] width 27 height 13
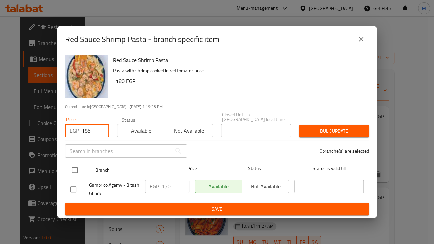
type input "185"
click at [77, 166] on input "checkbox" at bounding box center [75, 170] width 14 height 14
checkbox input "true"
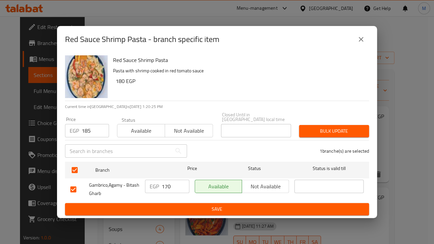
click at [267, 18] on div "Red Sauce Shrimp Pasta - branch specific item Red Sauce Shrimp Pasta Pasta with…" at bounding box center [217, 122] width 434 height 244
click at [263, 22] on div "Red Sauce Shrimp Pasta - branch specific item Red Sauce Shrimp Pasta Pasta with…" at bounding box center [217, 122] width 434 height 244
click at [368, 45] on div "Red Sauce Shrimp Pasta - branch specific item" at bounding box center [217, 39] width 304 height 16
click at [365, 45] on button "close" at bounding box center [361, 39] width 16 height 16
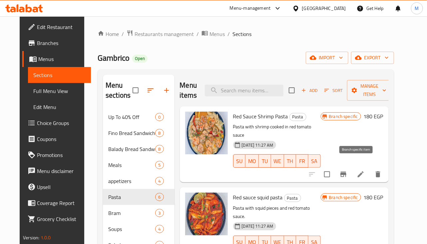
click at [351, 171] on button "Branch-specific-item" at bounding box center [343, 174] width 16 height 16
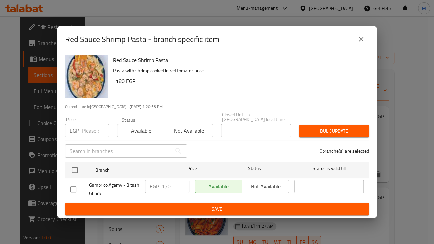
click at [362, 42] on icon "close" at bounding box center [360, 39] width 5 height 5
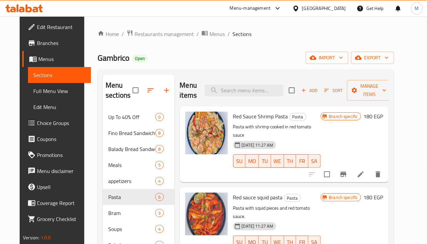
click at [295, 56] on div "Gambrico Open import export" at bounding box center [246, 58] width 296 height 12
click at [351, 168] on button "Branch-specific-item" at bounding box center [343, 174] width 16 height 16
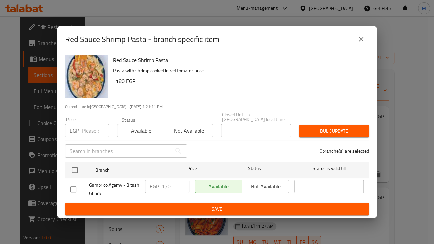
click at [92, 132] on input "number" at bounding box center [95, 130] width 27 height 13
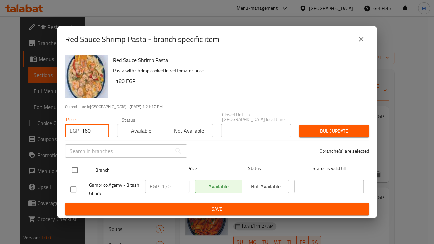
type input "160"
click at [75, 171] on input "checkbox" at bounding box center [75, 170] width 14 height 14
checkbox input "true"
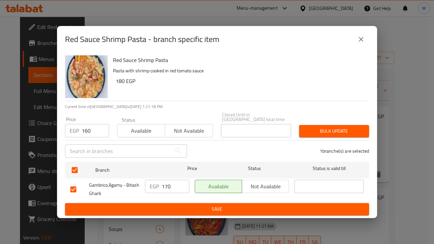
click at [301, 129] on button "Bulk update" at bounding box center [334, 131] width 70 height 12
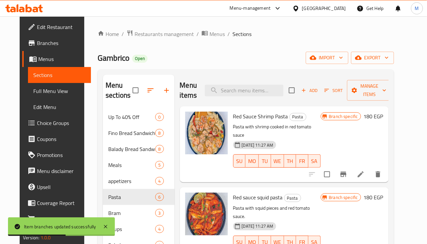
click at [317, 187] on div "Red sauce squid pasta Pasta Pasta with squid pieces and red tomato sauce. [DATE…" at bounding box center [284, 225] width 209 height 76
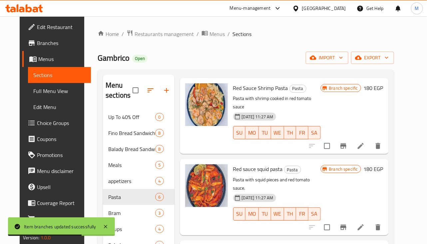
scroll to position [41, 0]
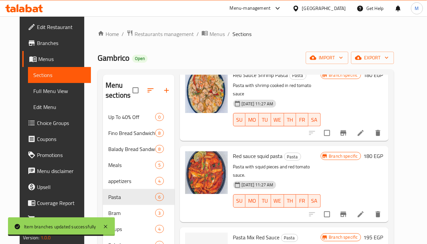
click at [308, 151] on h6 "Red sauce squid pasta Pasta" at bounding box center [277, 155] width 88 height 9
click at [347, 210] on icon "Branch-specific-item" at bounding box center [343, 214] width 8 height 8
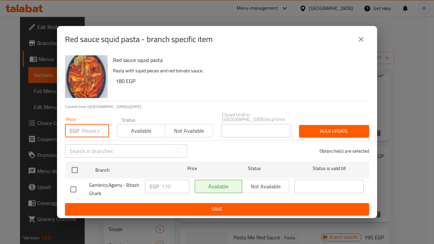
click at [88, 127] on input "number" at bounding box center [95, 130] width 27 height 13
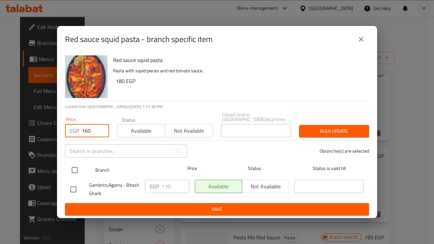
type input "160"
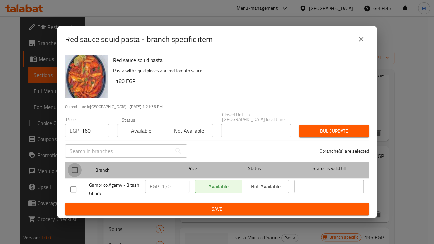
click at [70, 167] on input "checkbox" at bounding box center [75, 170] width 14 height 14
checkbox input "true"
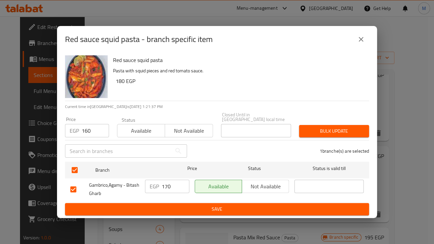
click at [298, 129] on div "Bulk update" at bounding box center [334, 131] width 78 height 20
click at [311, 130] on span "Bulk update" at bounding box center [333, 131] width 59 height 8
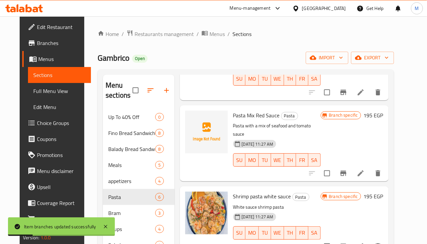
scroll to position [166, 0]
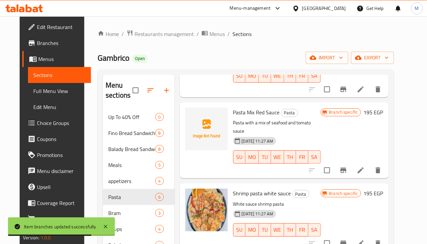
click at [307, 105] on div "Pasta Mix Red Sauce Pasta Pasta with a mix of seafood and tomato sauce [DATE] 1…" at bounding box center [276, 140] width 93 height 71
click at [346, 168] on icon "Branch-specific-item" at bounding box center [343, 170] width 6 height 5
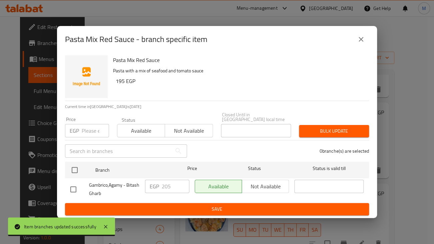
click at [80, 131] on div "EGP Price" at bounding box center [87, 130] width 44 height 13
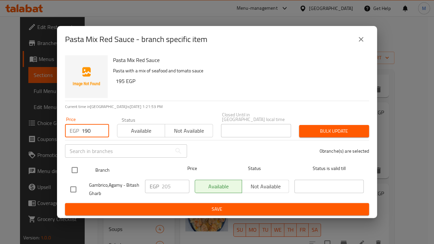
type input "190"
click at [71, 167] on input "checkbox" at bounding box center [75, 170] width 14 height 14
checkbox input "true"
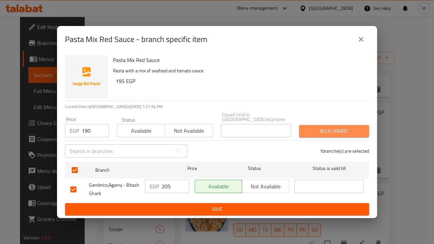
click at [318, 127] on span "Bulk update" at bounding box center [333, 131] width 59 height 8
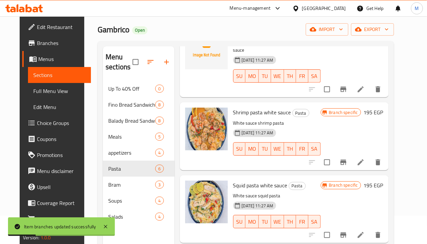
scroll to position [41, 0]
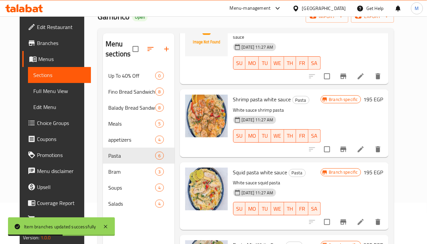
click at [303, 113] on div "[DATE] 11:27 AM SU MO TU WE TH FR SA" at bounding box center [276, 131] width 93 height 36
click at [347, 145] on icon "Branch-specific-item" at bounding box center [343, 149] width 8 height 8
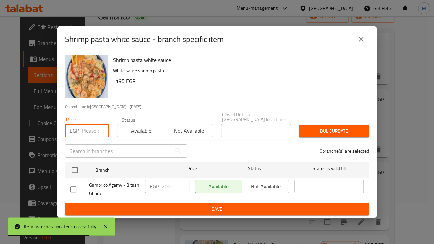
click at [87, 131] on input "number" at bounding box center [95, 130] width 27 height 13
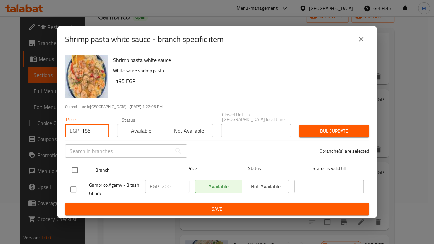
type input "185"
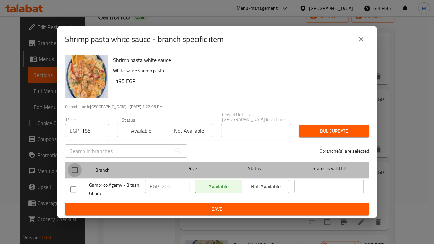
click at [80, 164] on input "checkbox" at bounding box center [75, 170] width 14 height 14
checkbox input "true"
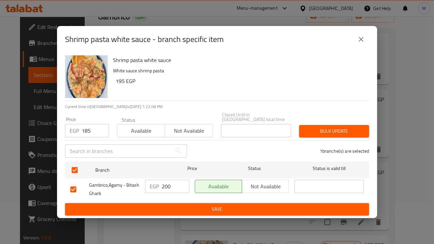
click at [336, 127] on span "Bulk update" at bounding box center [333, 131] width 59 height 8
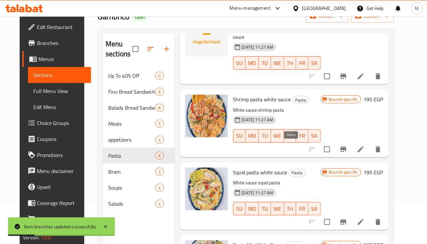
click at [312, 168] on h6 "Squid pasta white sauce Pasta" at bounding box center [277, 172] width 88 height 9
click at [347, 218] on icon "Branch-specific-item" at bounding box center [343, 222] width 8 height 8
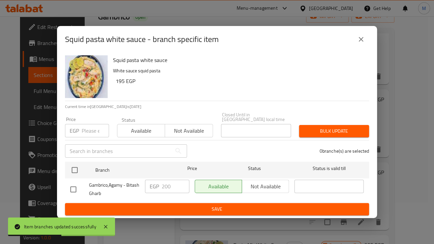
click at [84, 129] on input "number" at bounding box center [95, 130] width 27 height 13
type input "185"
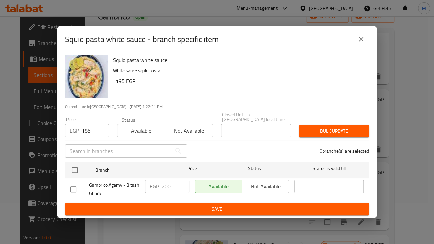
click at [211, 92] on div "Squid pasta white sauce White sauce squid pasta 195 EGP" at bounding box center [238, 77] width 256 height 48
click at [259, 101] on hr at bounding box center [217, 101] width 304 height 0
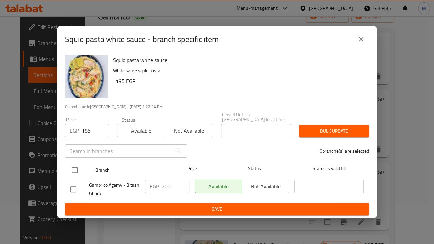
click at [72, 171] on input "checkbox" at bounding box center [75, 170] width 14 height 14
checkbox input "true"
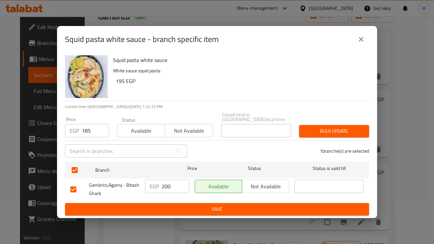
click at [338, 121] on div "Bulk update" at bounding box center [334, 131] width 78 height 20
click at [347, 130] on span "Bulk update" at bounding box center [333, 131] width 59 height 8
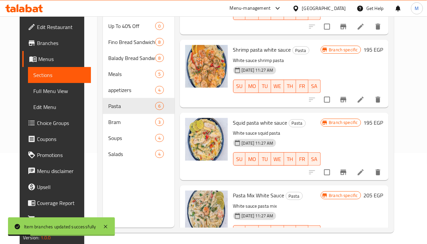
scroll to position [93, 0]
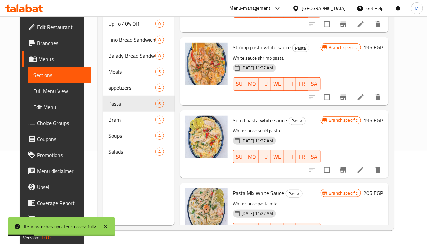
click at [316, 207] on div "[DATE] 11:27 AM SU MO TU WE TH FR SA" at bounding box center [276, 225] width 93 height 36
click at [310, 220] on div "Pasta Mix White Sauce Pasta White sauce pasta mix [DATE] 11:27 AM SU MO TU WE T…" at bounding box center [276, 217] width 93 height 62
click at [347, 239] on icon "Branch-specific-item" at bounding box center [343, 243] width 8 height 8
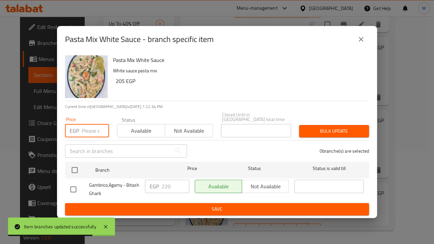
click at [84, 131] on input "number" at bounding box center [95, 130] width 27 height 13
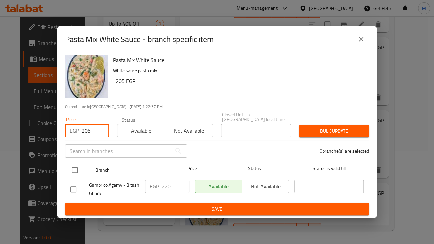
type input "205"
click at [75, 167] on input "checkbox" at bounding box center [75, 170] width 14 height 14
checkbox input "true"
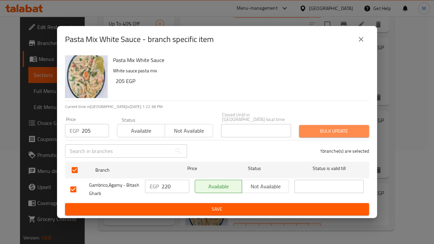
click at [316, 131] on span "Bulk update" at bounding box center [333, 131] width 59 height 8
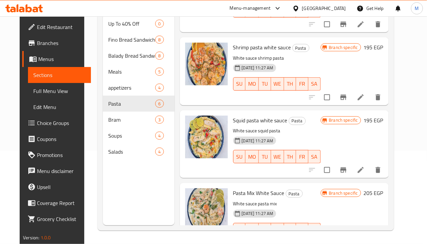
click at [124, 175] on div "Menu sections Up To 40% Off 0 Fino Bread Sandwiches 8 Balady Bread Sandwiches 8…" at bounding box center [138, 103] width 71 height 244
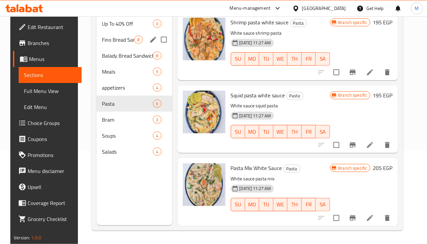
scroll to position [52, 0]
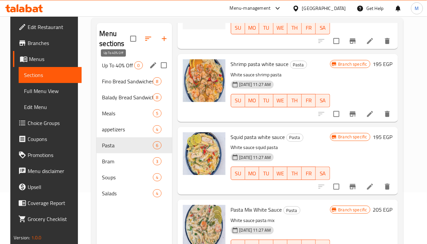
click at [125, 69] on span "Up To 40% Off" at bounding box center [118, 65] width 32 height 8
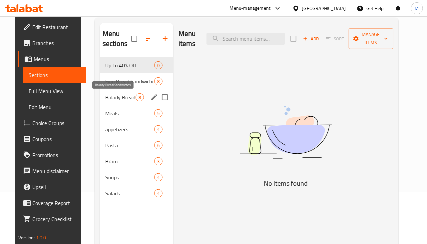
click at [124, 99] on span "Balady Bread Sandwiches" at bounding box center [120, 97] width 30 height 8
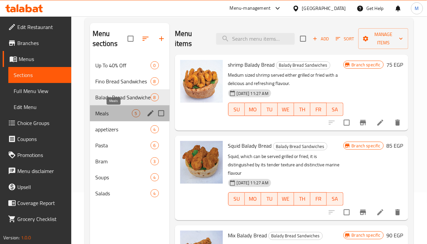
click at [119, 116] on span "Meals" at bounding box center [113, 113] width 37 height 8
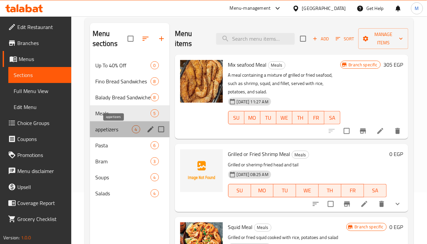
click at [121, 128] on span "appetizers" at bounding box center [113, 129] width 37 height 8
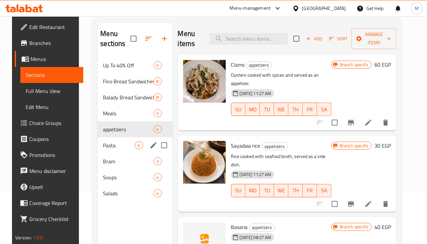
click at [119, 150] on div "Pasta 6" at bounding box center [135, 145] width 75 height 16
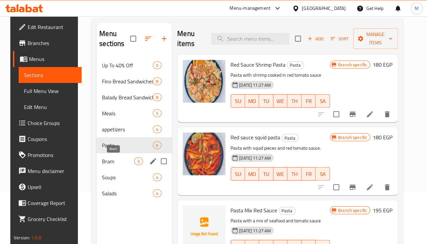
click at [117, 161] on span "Bram" at bounding box center [118, 161] width 32 height 8
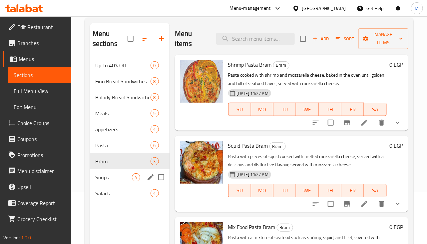
click at [115, 181] on div "Soups 4" at bounding box center [130, 177] width 80 height 16
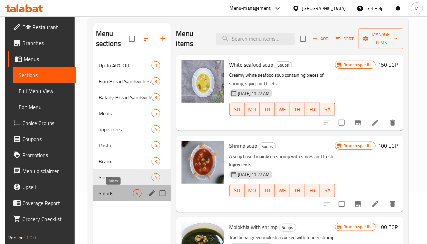
click at [114, 192] on span "Salads" at bounding box center [116, 193] width 35 height 8
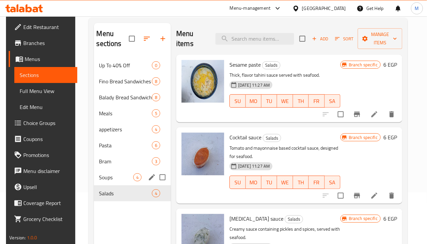
click at [127, 183] on div "Soups 4" at bounding box center [132, 177] width 77 height 16
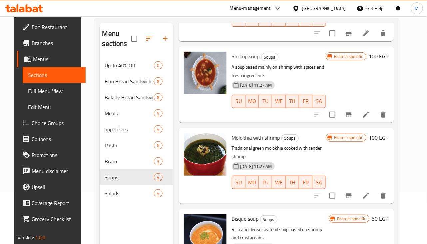
scroll to position [98, 0]
